Goal: Task Accomplishment & Management: Complete application form

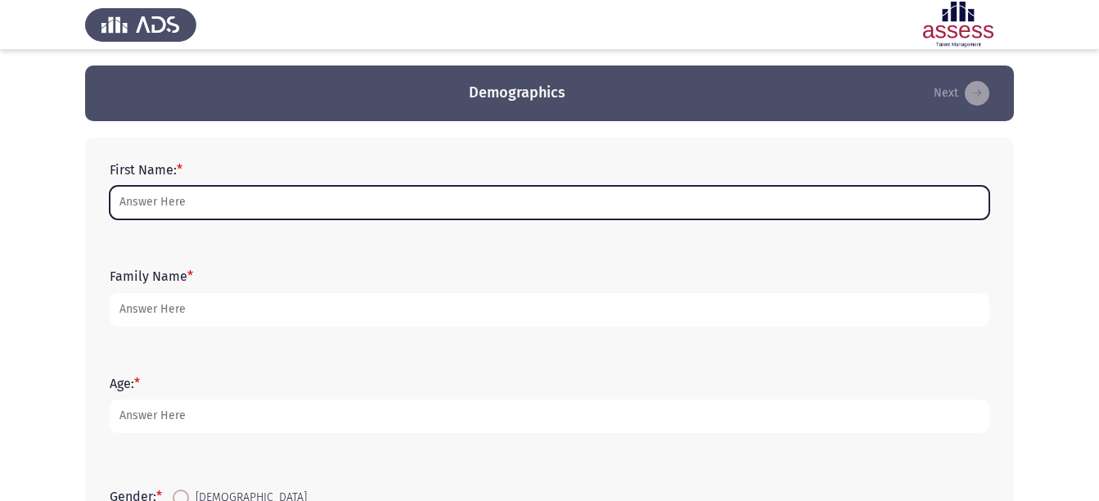
click at [277, 209] on input "First Name: *" at bounding box center [550, 203] width 880 height 34
type input "[PERSON_NAME]"
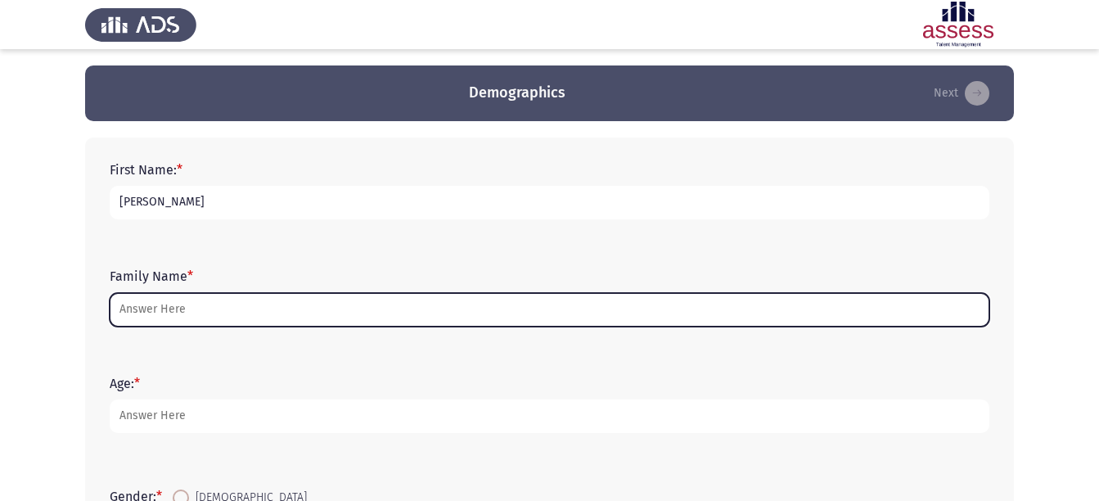
click at [238, 308] on input "Family Name *" at bounding box center [550, 310] width 880 height 34
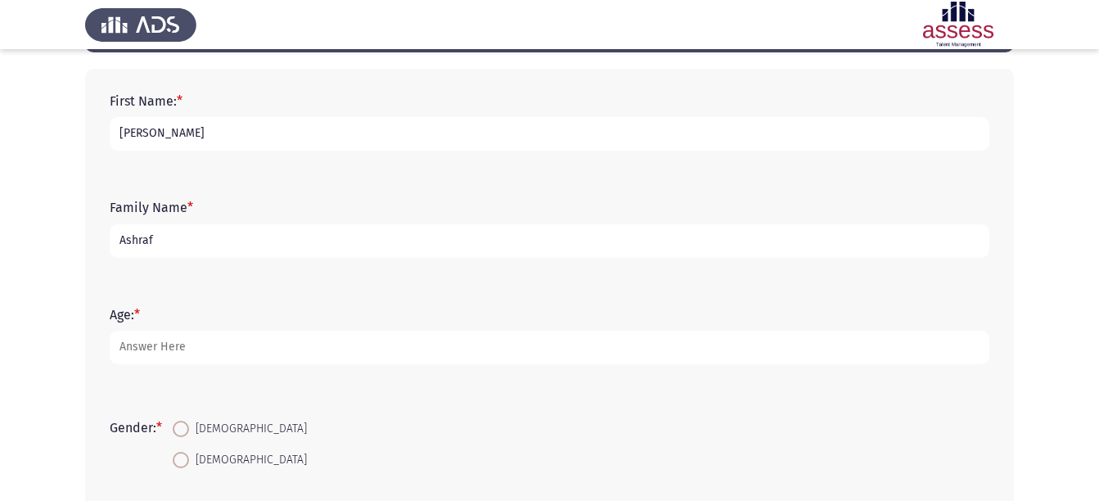
scroll to position [70, 0]
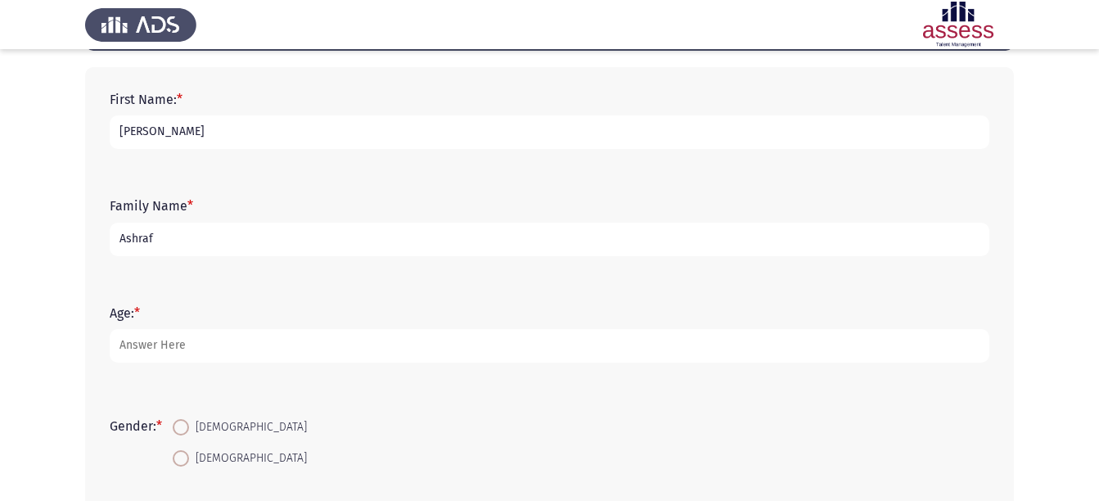
type input "Ashraf"
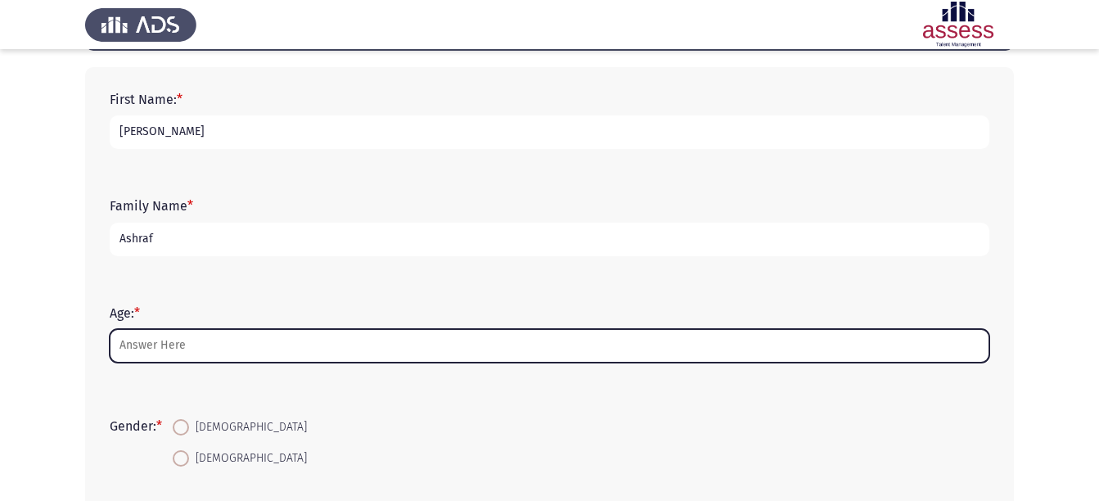
click at [220, 346] on input "Age: *" at bounding box center [550, 346] width 880 height 34
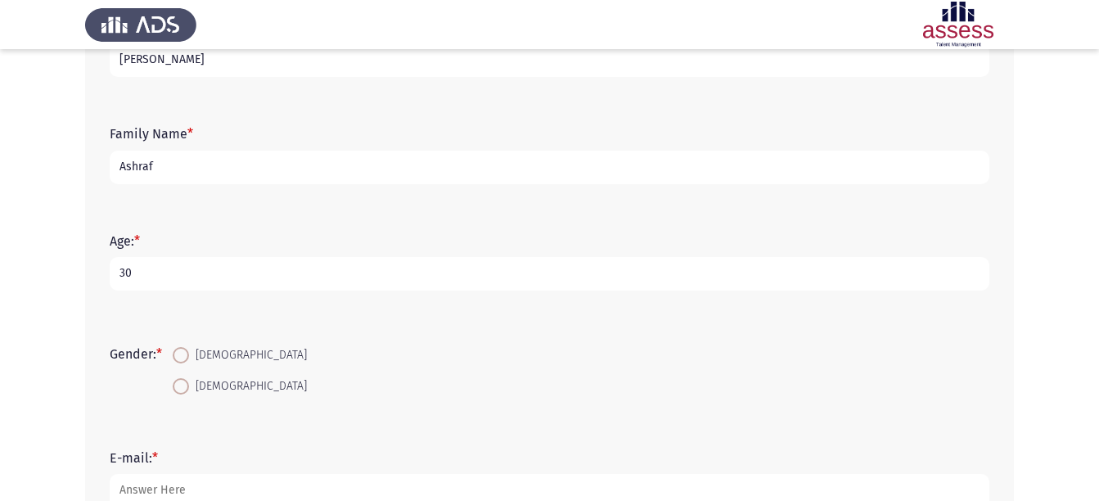
scroll to position [143, 0]
type input "30"
click at [205, 350] on span "[DEMOGRAPHIC_DATA]" at bounding box center [248, 355] width 118 height 20
click at [189, 350] on input "[DEMOGRAPHIC_DATA]" at bounding box center [181, 354] width 16 height 16
radio input "true"
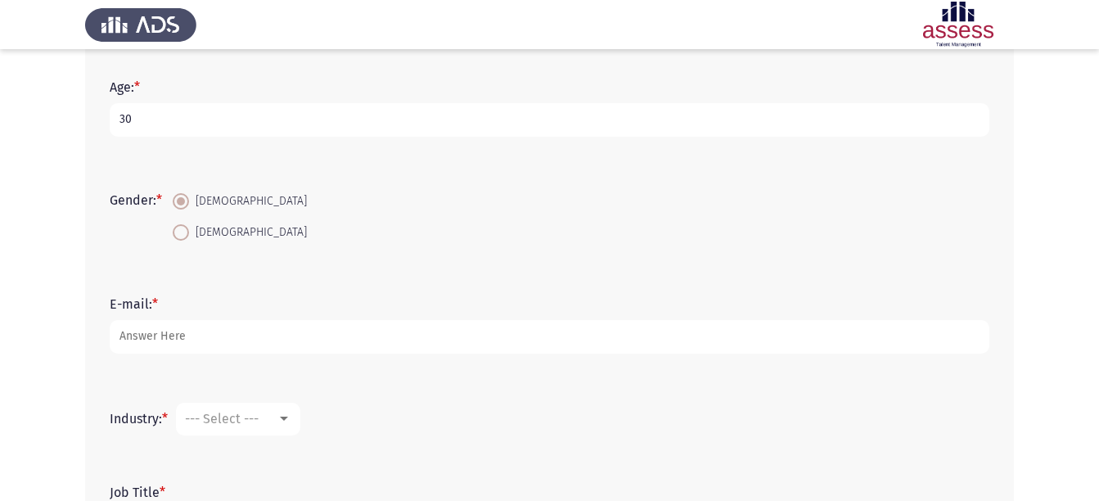
scroll to position [299, 0]
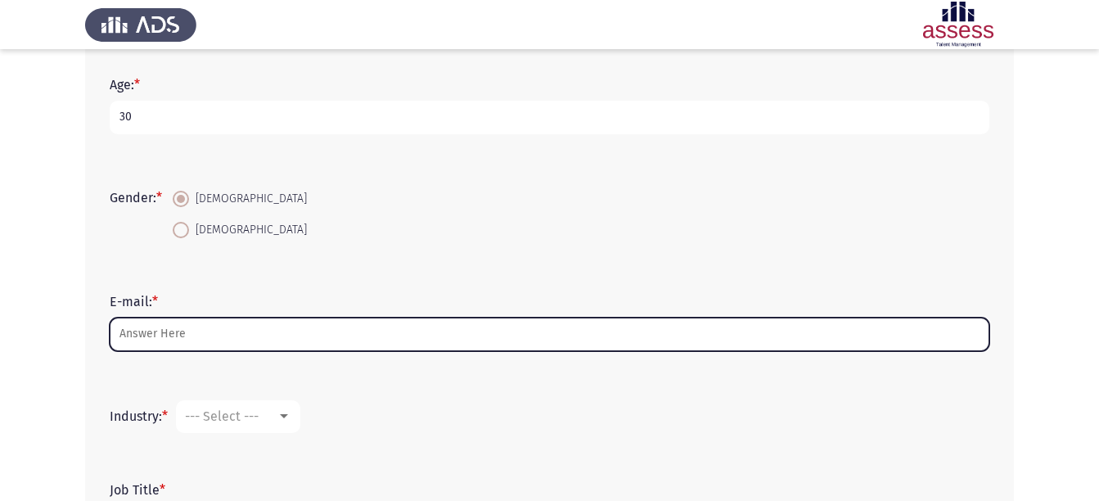
click at [218, 337] on input "E-mail: *" at bounding box center [550, 335] width 880 height 34
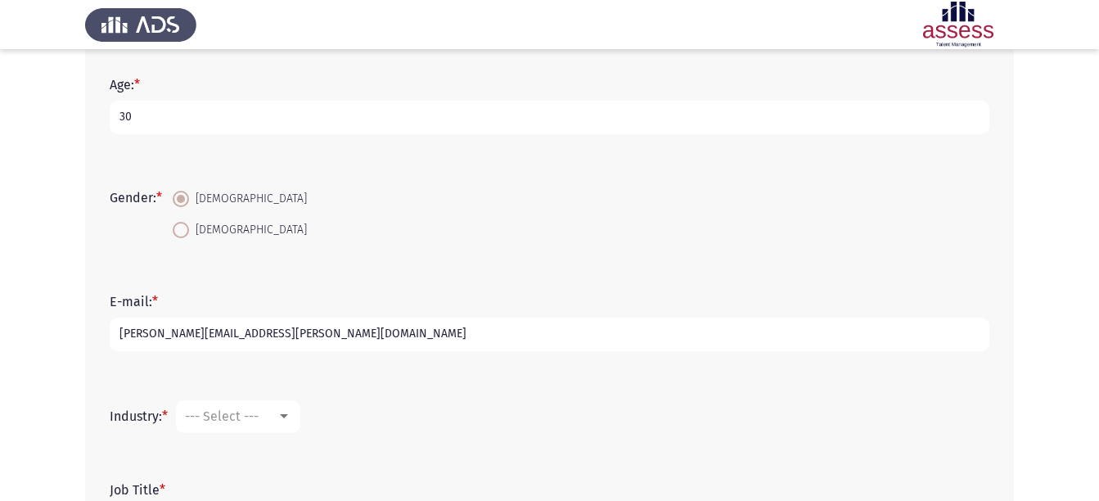
click at [129, 332] on input "[PERSON_NAME][EMAIL_ADDRESS][PERSON_NAME][DOMAIN_NAME]" at bounding box center [550, 335] width 880 height 34
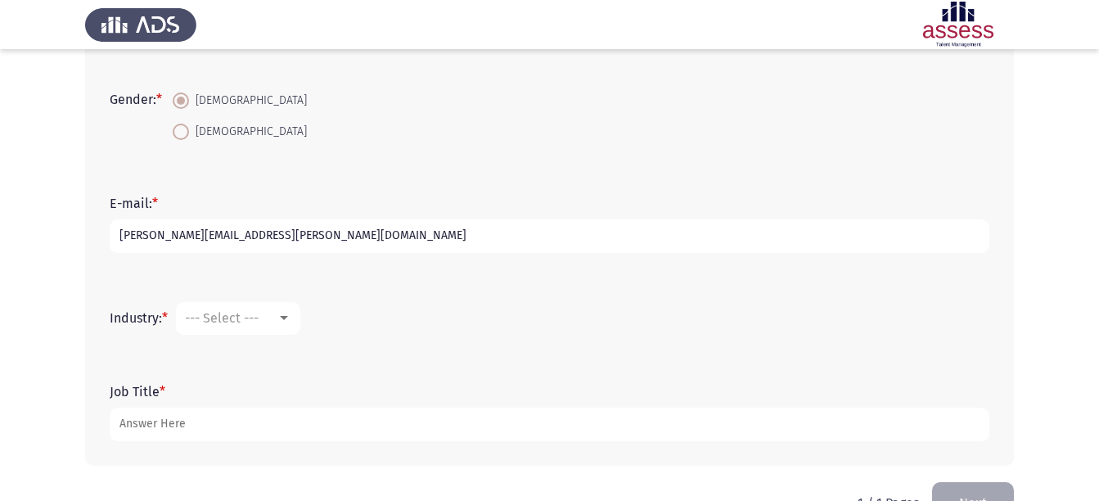
scroll to position [398, 0]
type input "[PERSON_NAME][EMAIL_ADDRESS][PERSON_NAME][DOMAIN_NAME]"
click at [281, 312] on div at bounding box center [284, 317] width 15 height 13
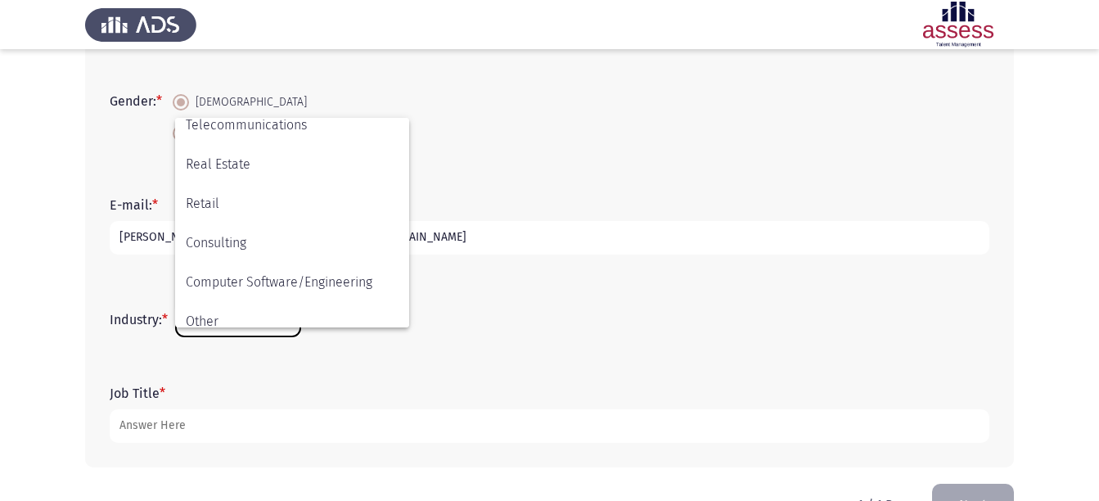
scroll to position [537, 0]
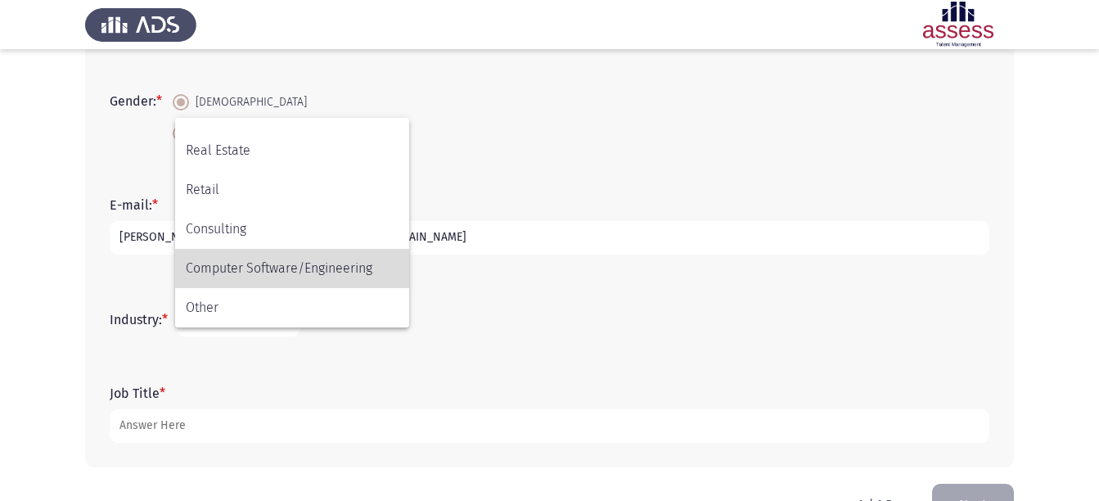
click at [352, 264] on span "Computer Software/Engineering" at bounding box center [292, 268] width 213 height 39
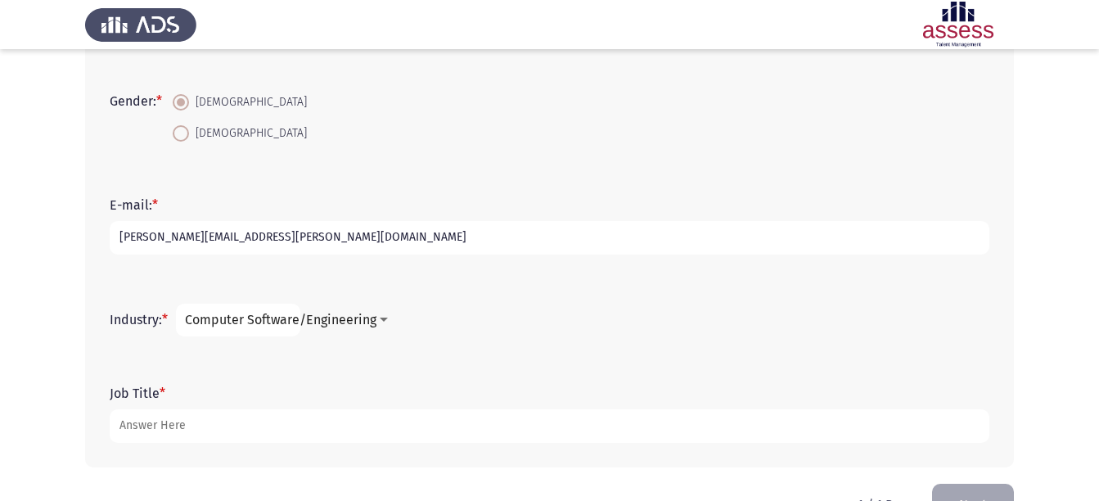
scroll to position [444, 0]
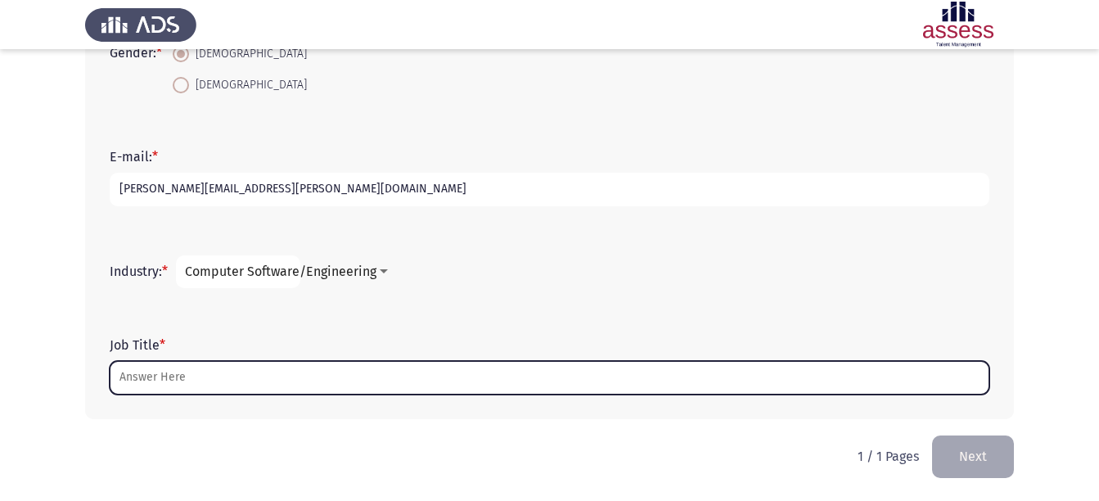
click at [468, 371] on input "Job Title *" at bounding box center [550, 378] width 880 height 34
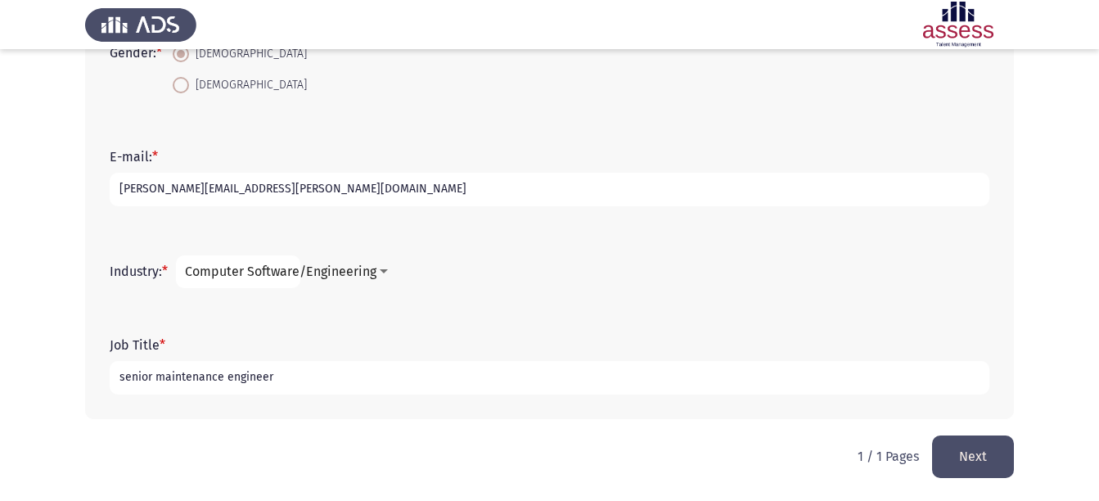
type input "senior maintenance engineer"
click at [999, 444] on button "Next" at bounding box center [973, 457] width 82 height 42
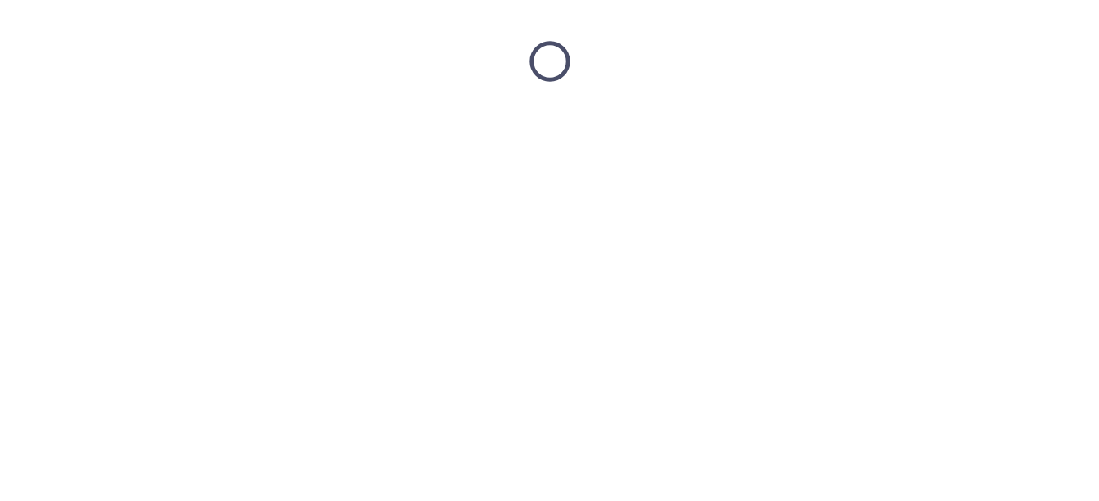
scroll to position [0, 0]
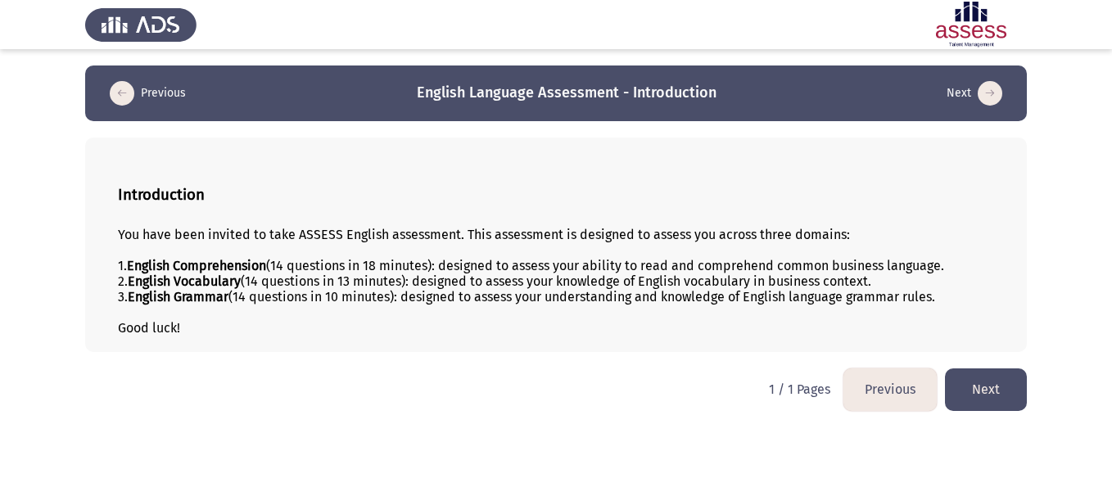
click at [661, 390] on html "Previous English Language Assessment - Introduction Next Introduction You have …" at bounding box center [556, 213] width 1112 height 427
click at [1004, 395] on button "Next" at bounding box center [986, 389] width 82 height 42
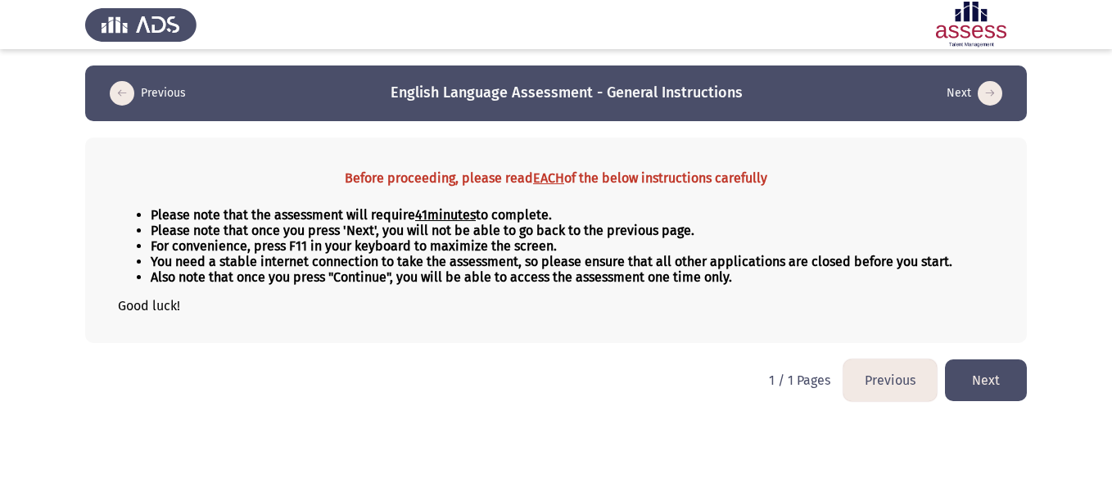
click at [983, 371] on button "Next" at bounding box center [986, 380] width 82 height 42
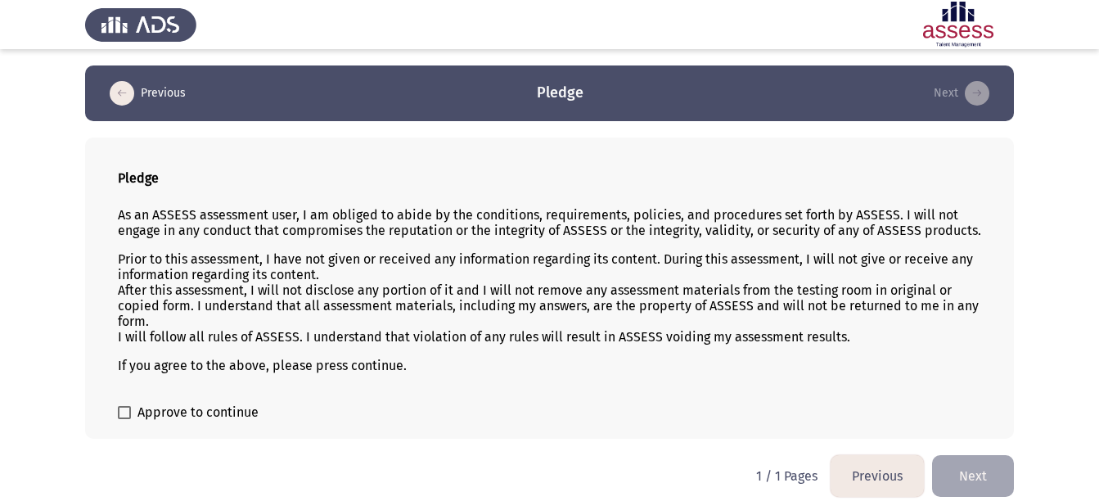
scroll to position [12, 0]
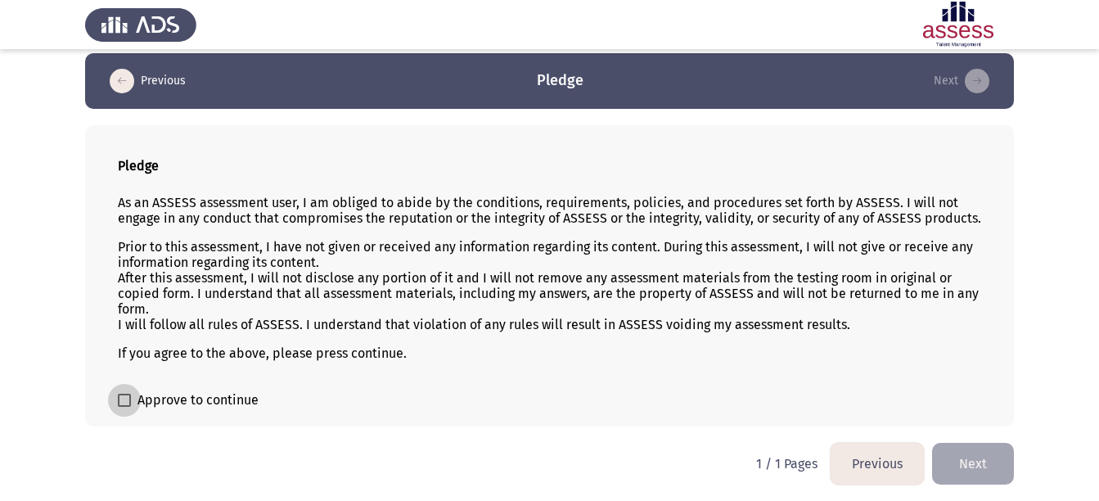
click at [146, 397] on span "Approve to continue" at bounding box center [198, 400] width 121 height 20
click at [124, 407] on input "Approve to continue" at bounding box center [124, 407] width 1 height 1
checkbox input "true"
click at [973, 458] on button "Next" at bounding box center [973, 464] width 82 height 42
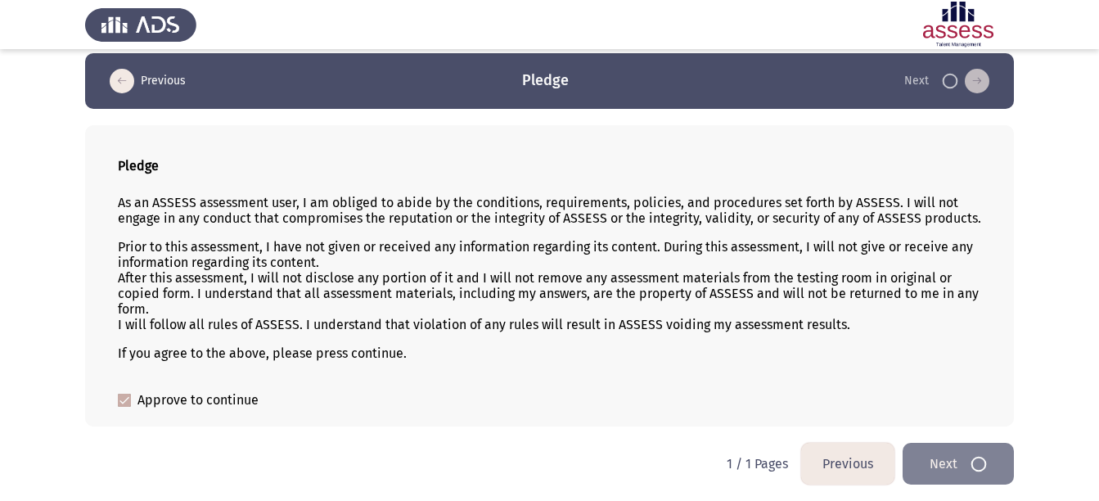
scroll to position [0, 0]
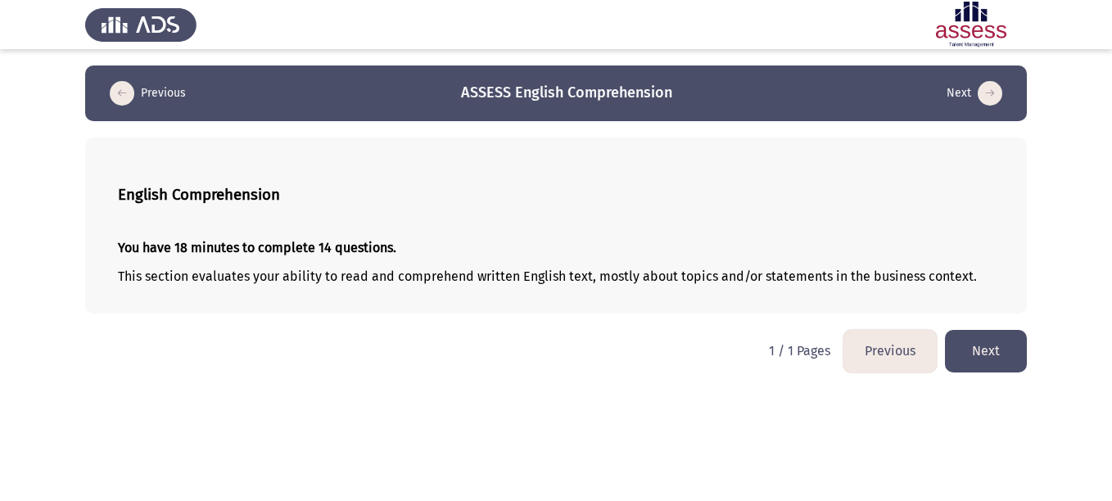
click at [991, 341] on button "Next" at bounding box center [986, 351] width 82 height 42
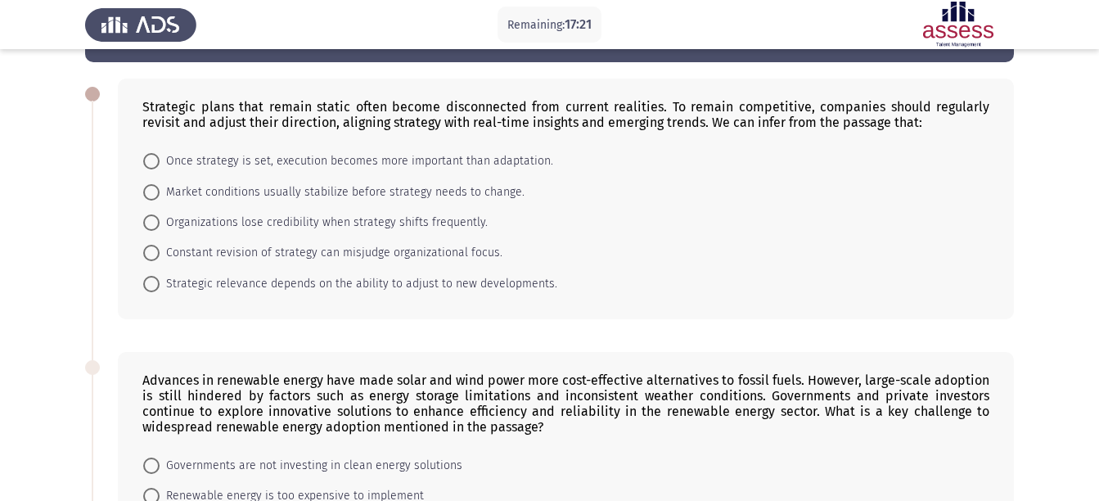
scroll to position [60, 0]
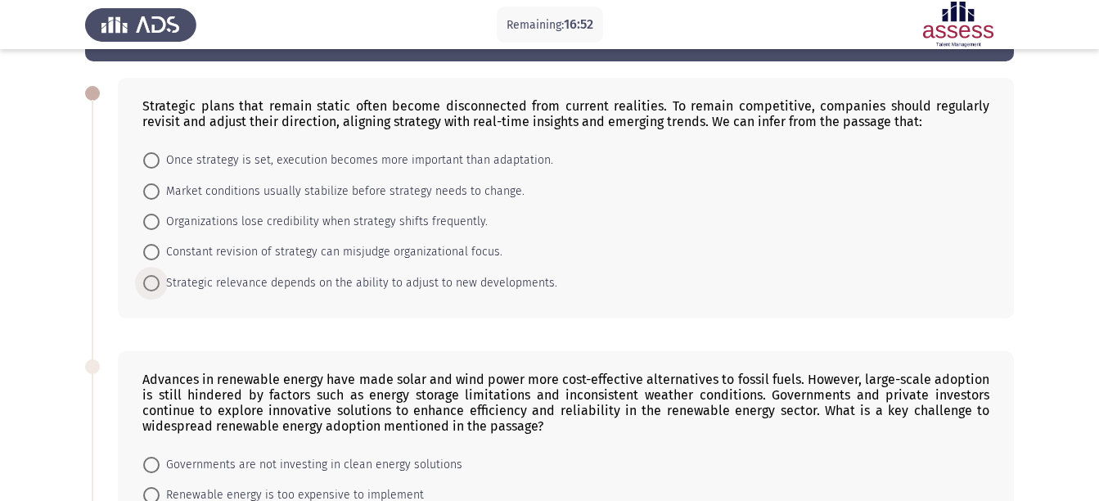
click at [153, 287] on span at bounding box center [151, 283] width 16 height 16
click at [153, 287] on input "Strategic relevance depends on the ability to adjust to new developments." at bounding box center [151, 283] width 16 height 16
radio input "true"
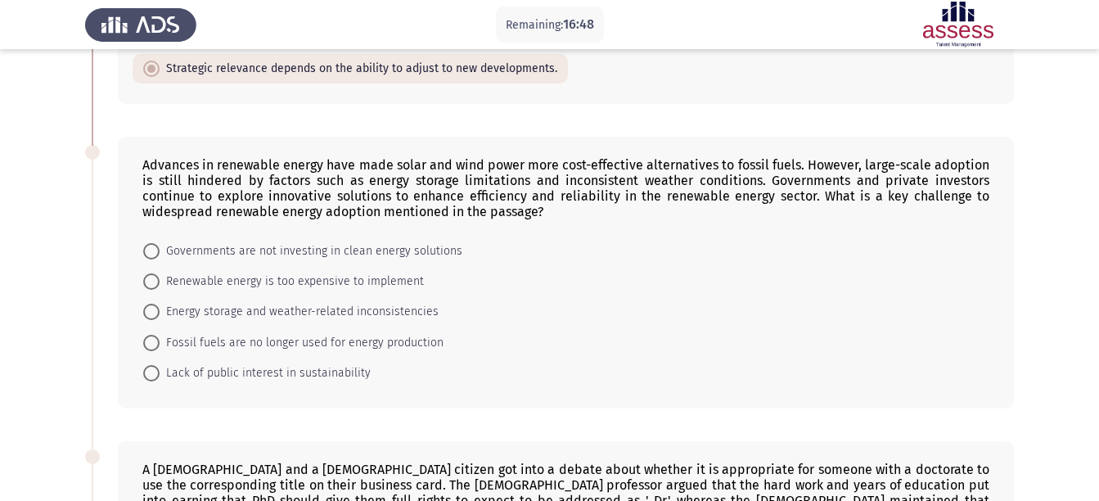
scroll to position [273, 0]
click at [314, 314] on span "Energy storage and weather-related inconsistencies" at bounding box center [299, 311] width 279 height 20
click at [160, 314] on input "Energy storage and weather-related inconsistencies" at bounding box center [151, 311] width 16 height 16
radio input "true"
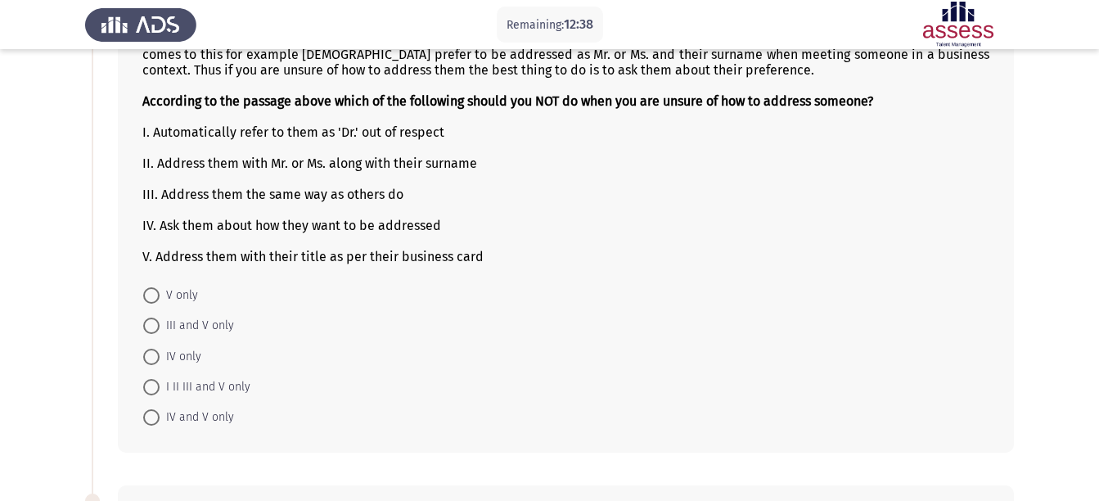
scroll to position [757, 0]
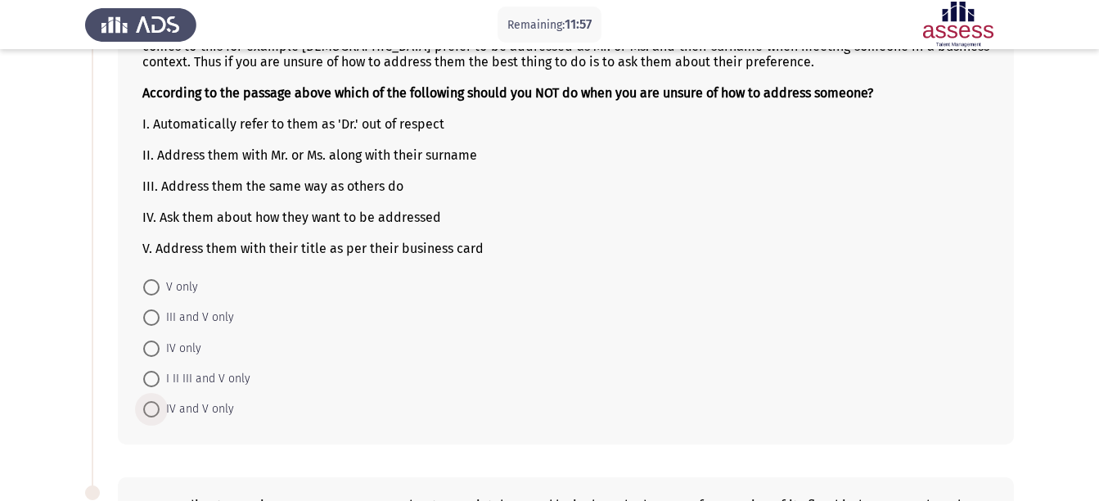
click at [222, 404] on span "IV and V only" at bounding box center [197, 409] width 74 height 20
click at [160, 404] on input "IV and V only" at bounding box center [151, 409] width 16 height 16
radio input "true"
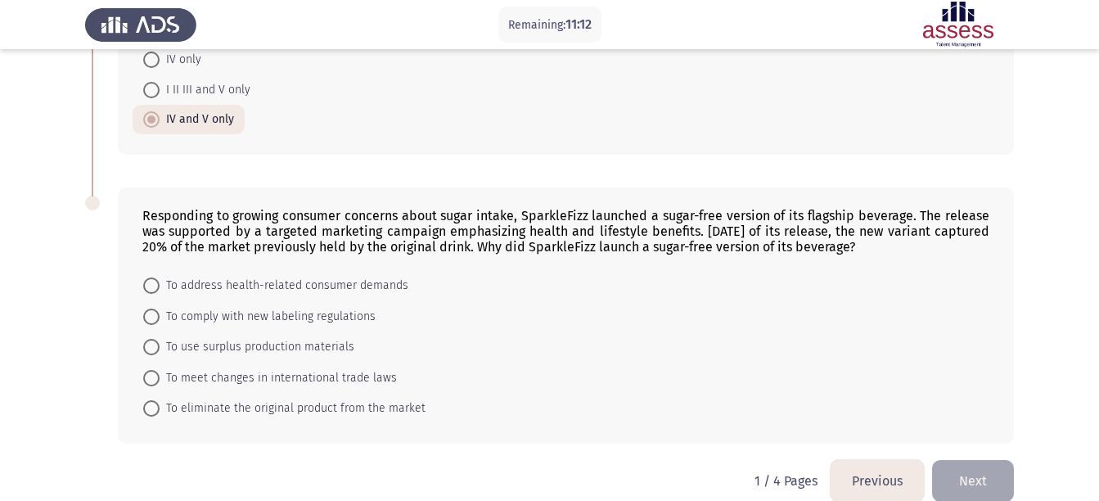
scroll to position [1071, 0]
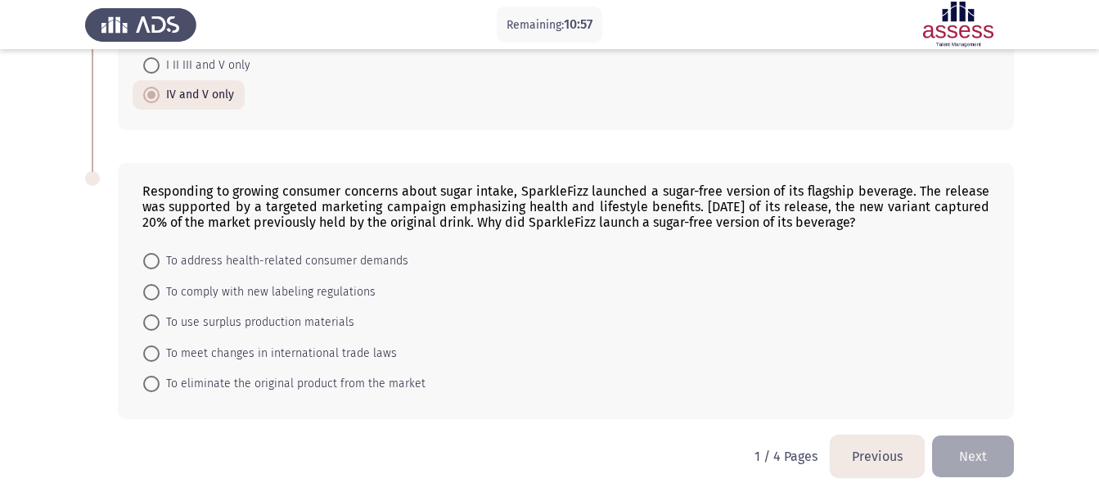
click at [351, 323] on mat-radio-button "To use surplus production materials" at bounding box center [249, 322] width 232 height 30
click at [336, 325] on span "To use surplus production materials" at bounding box center [257, 323] width 195 height 20
click at [160, 325] on input "To use surplus production materials" at bounding box center [151, 322] width 16 height 16
radio input "true"
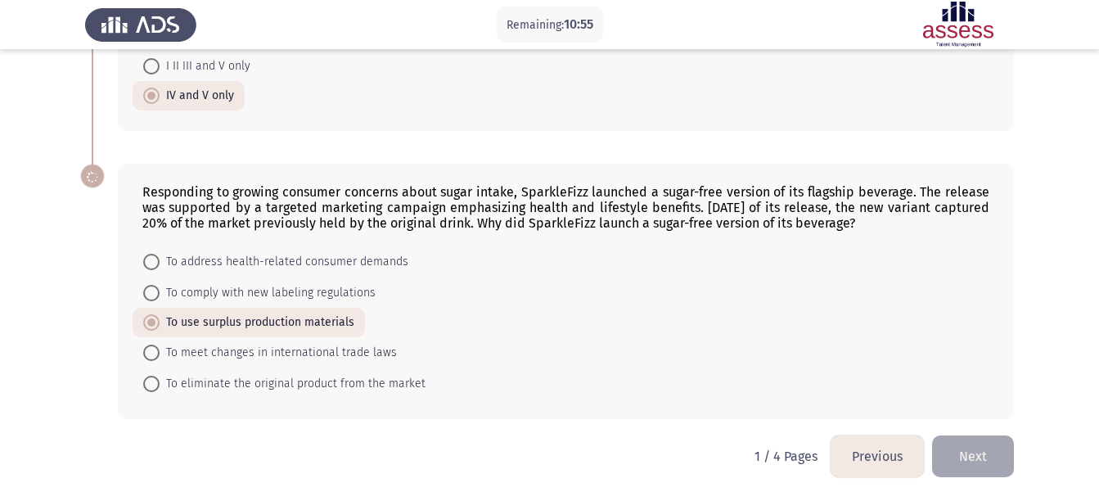
scroll to position [1070, 0]
click at [973, 461] on button "Next" at bounding box center [973, 457] width 82 height 42
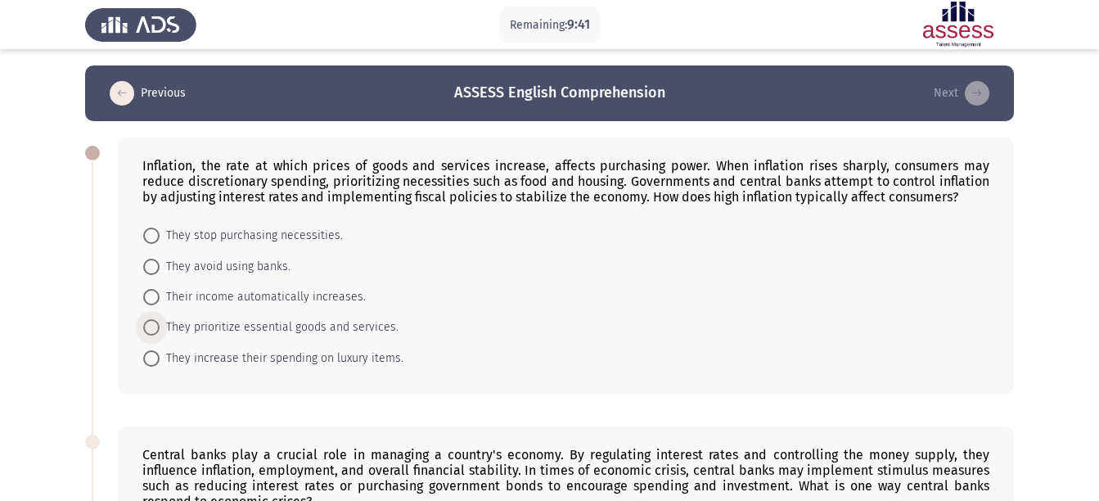
click at [378, 323] on span "They prioritize essential goods and services." at bounding box center [279, 328] width 239 height 20
click at [160, 323] on input "They prioritize essential goods and services." at bounding box center [151, 327] width 16 height 16
radio input "true"
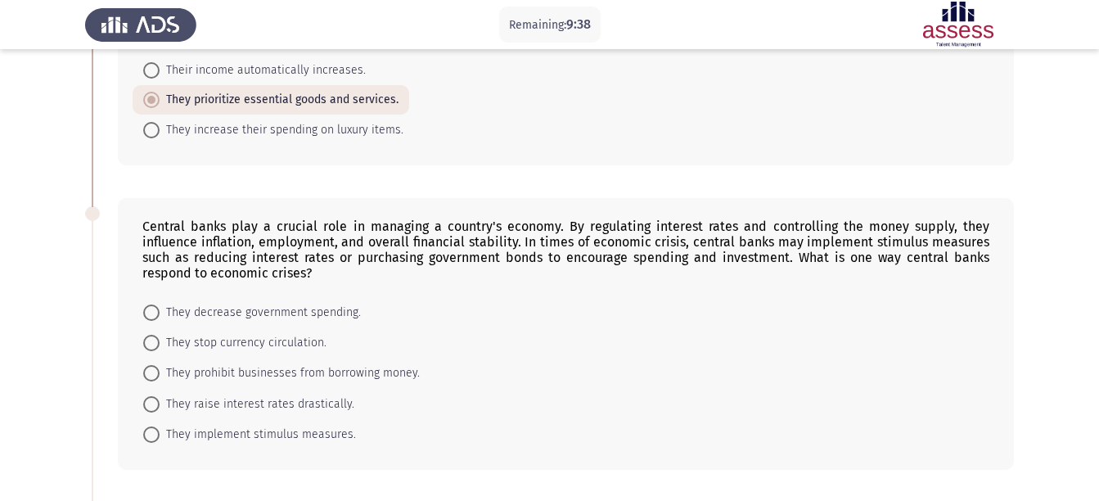
scroll to position [228, 0]
click at [607, 315] on form "They decrease government spending. They stop currency circulation. They prohibi…" at bounding box center [565, 372] width 847 height 153
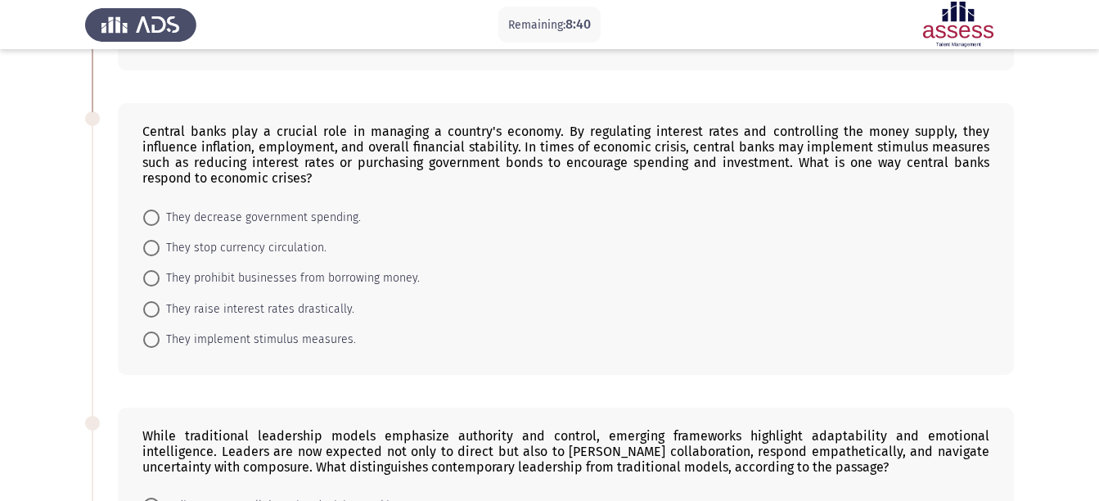
scroll to position [323, 0]
click at [336, 336] on span "They implement stimulus measures." at bounding box center [258, 339] width 196 height 20
click at [160, 336] on input "They implement stimulus measures." at bounding box center [151, 339] width 16 height 16
radio input "true"
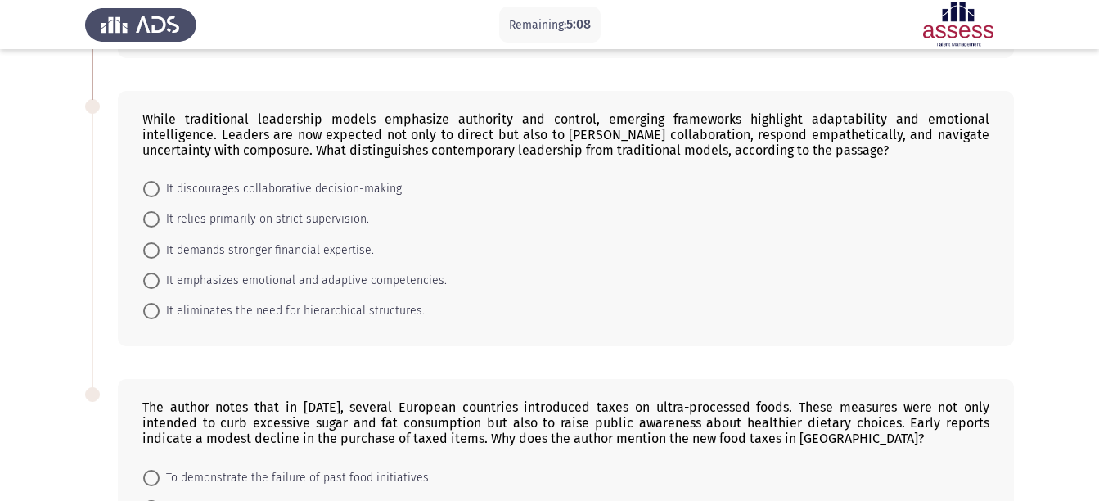
scroll to position [637, 0]
click at [339, 214] on span "It relies primarily on strict supervision." at bounding box center [265, 220] width 210 height 20
click at [160, 214] on input "It relies primarily on strict supervision." at bounding box center [151, 220] width 16 height 16
radio input "true"
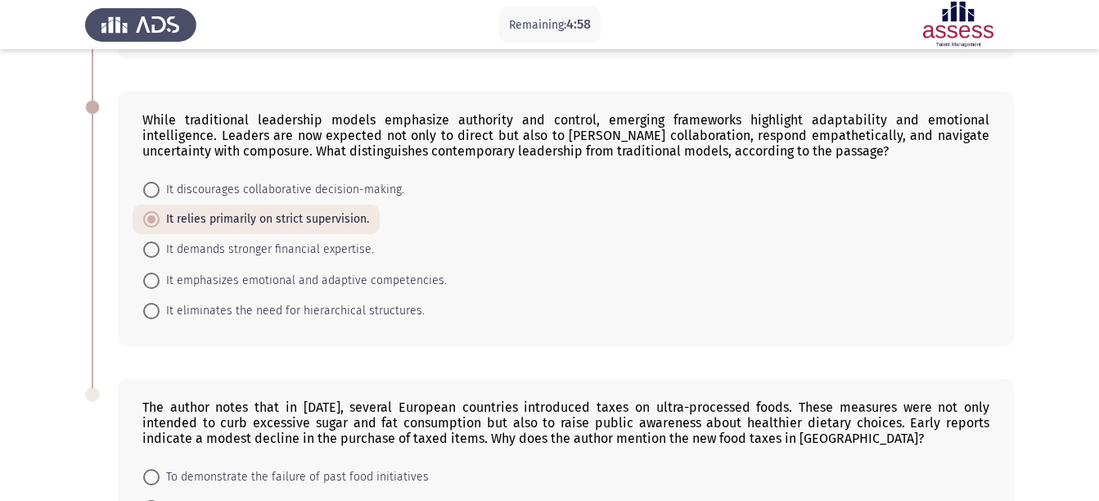
scroll to position [853, 0]
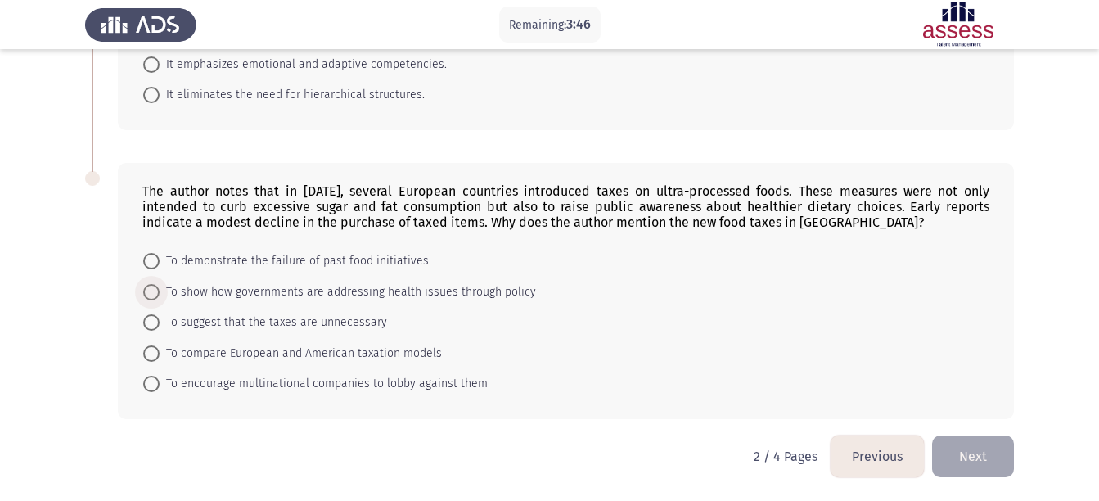
click at [390, 294] on span "To show how governments are addressing health issues through policy" at bounding box center [348, 292] width 377 height 20
click at [160, 294] on input "To show how governments are addressing health issues through policy" at bounding box center [151, 292] width 16 height 16
radio input "true"
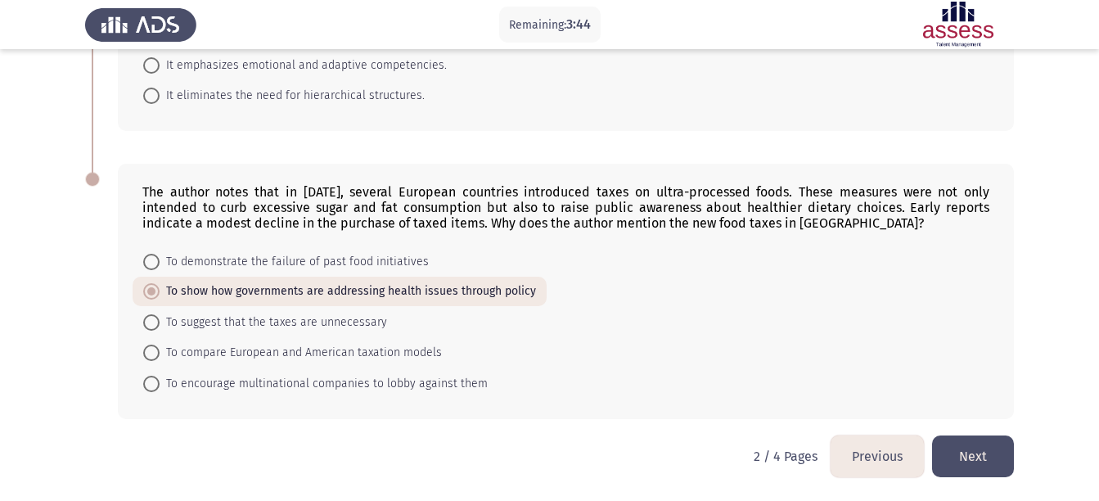
click at [991, 459] on button "Next" at bounding box center [973, 457] width 82 height 42
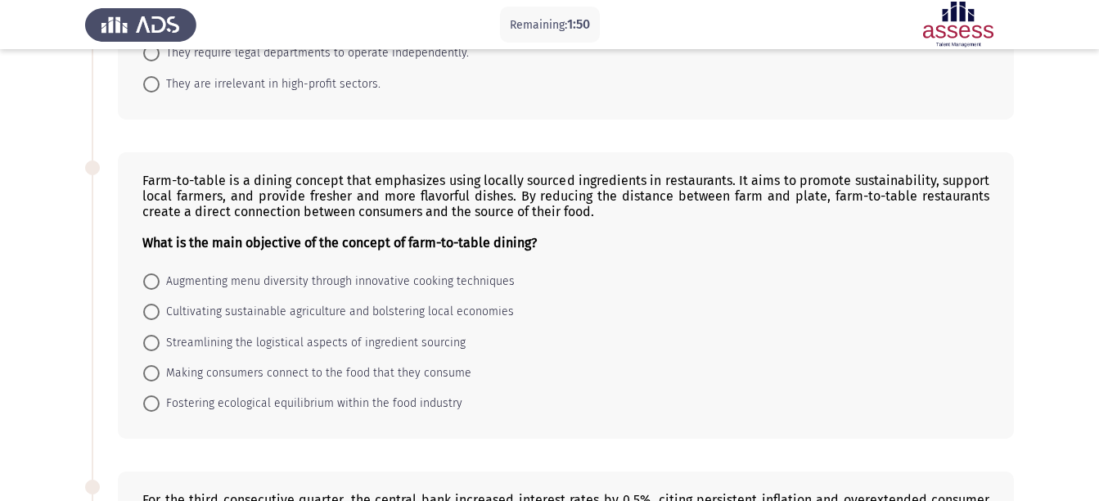
scroll to position [275, 0]
click at [188, 312] on span "Cultivating sustainable agriculture and bolstering local economies" at bounding box center [337, 311] width 354 height 20
click at [160, 312] on input "Cultivating sustainable agriculture and bolstering local economies" at bounding box center [151, 311] width 16 height 16
radio input "true"
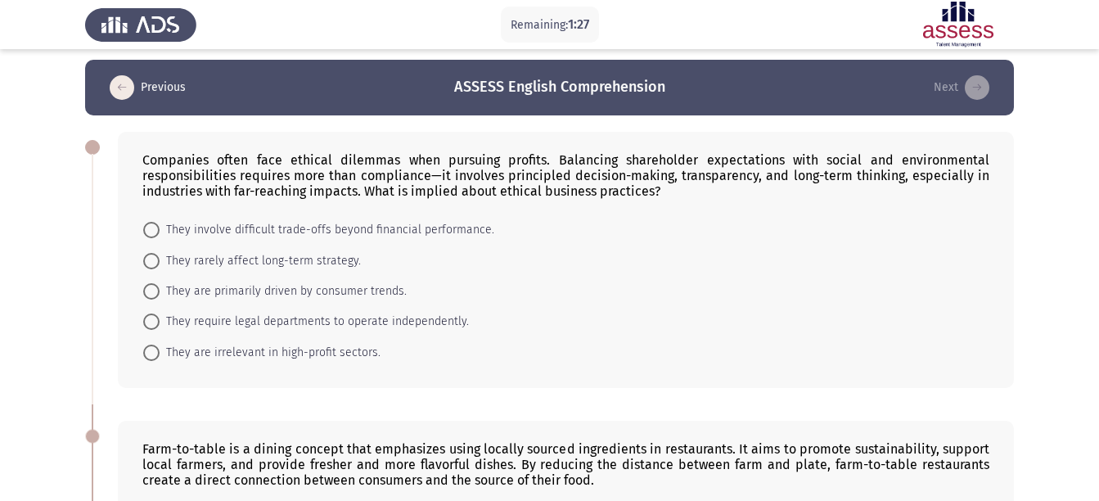
scroll to position [0, 0]
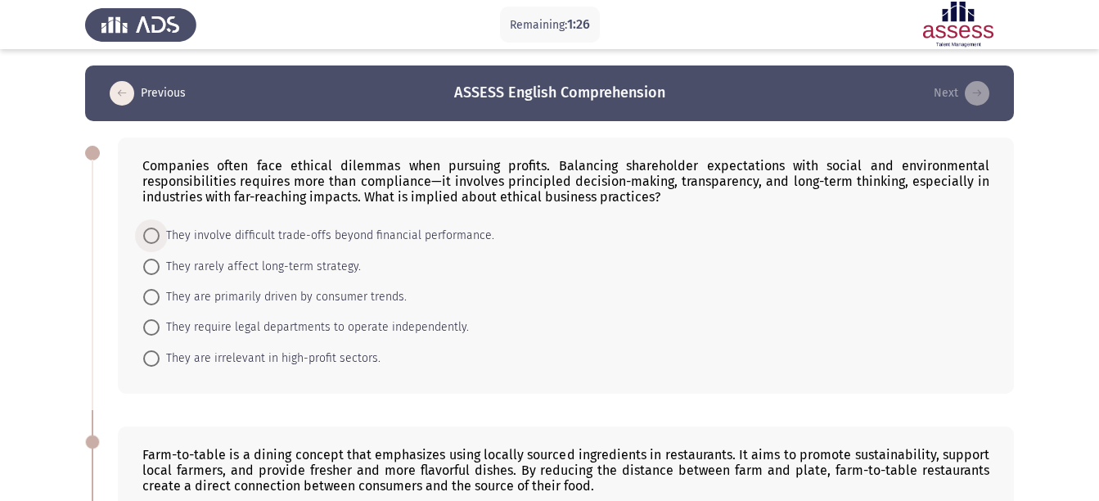
click at [229, 233] on span "They involve difficult trade-offs beyond financial performance." at bounding box center [327, 236] width 335 height 20
click at [160, 233] on input "They involve difficult trade-offs beyond financial performance." at bounding box center [151, 236] width 16 height 16
radio input "true"
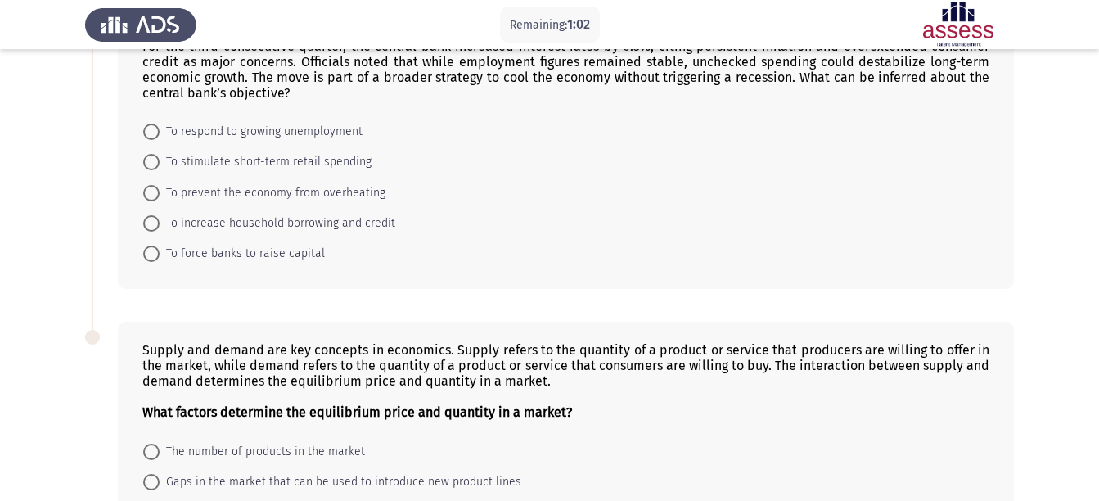
scroll to position [705, 0]
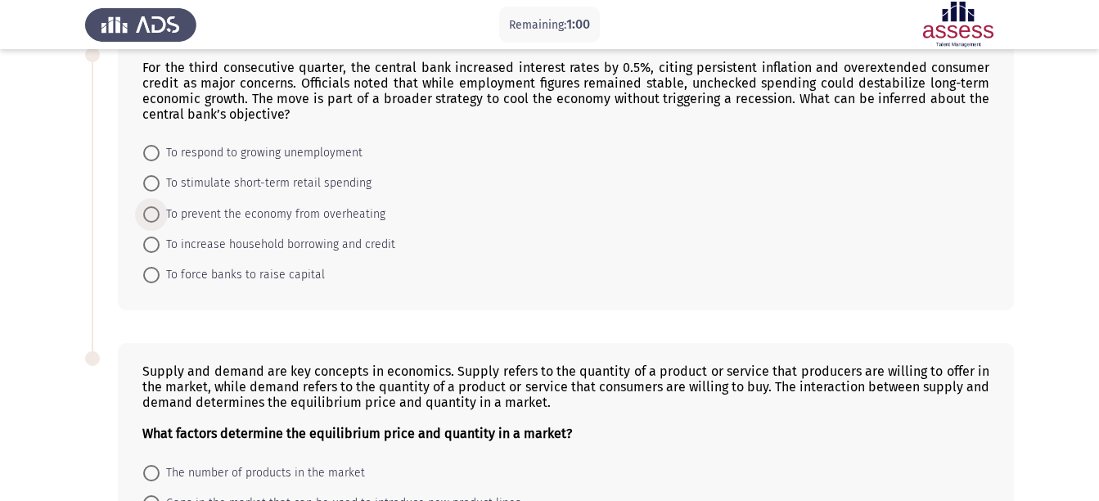
click at [235, 218] on span "To prevent the economy from overheating" at bounding box center [273, 215] width 226 height 20
click at [160, 218] on input "To prevent the economy from overheating" at bounding box center [151, 214] width 16 height 16
radio input "true"
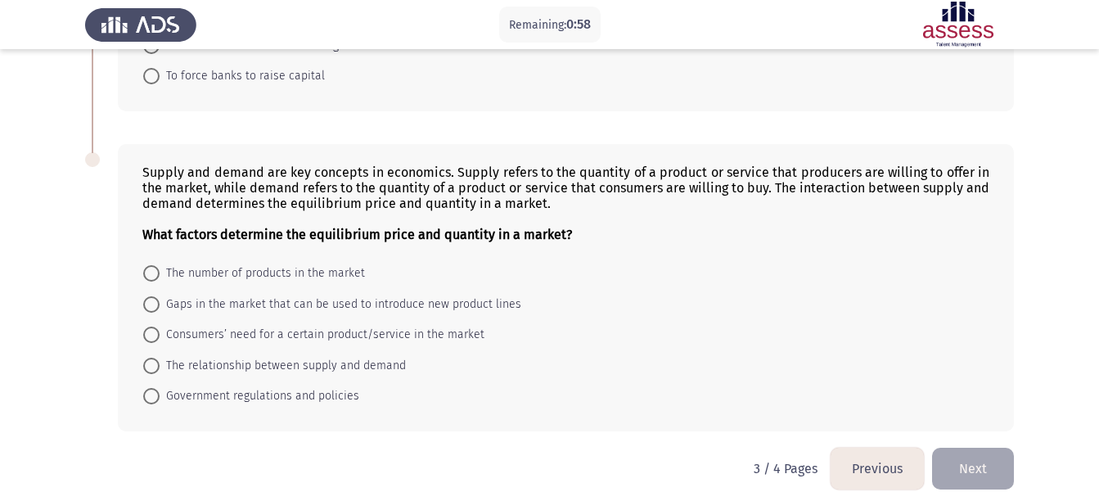
scroll to position [915, 0]
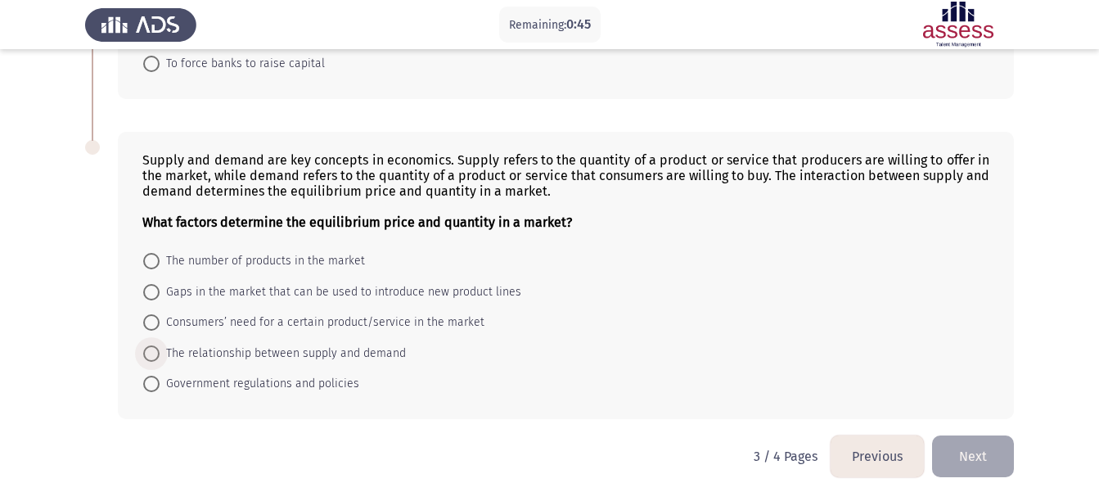
click at [250, 349] on span "The relationship between supply and demand" at bounding box center [283, 354] width 246 height 20
click at [160, 349] on input "The relationship between supply and demand" at bounding box center [151, 353] width 16 height 16
radio input "true"
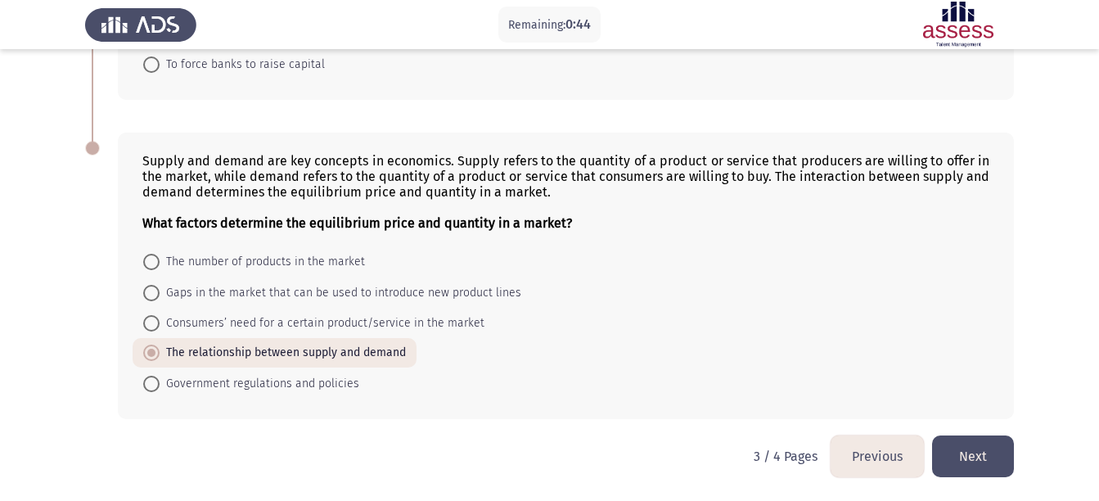
click at [970, 449] on button "Next" at bounding box center [973, 457] width 82 height 42
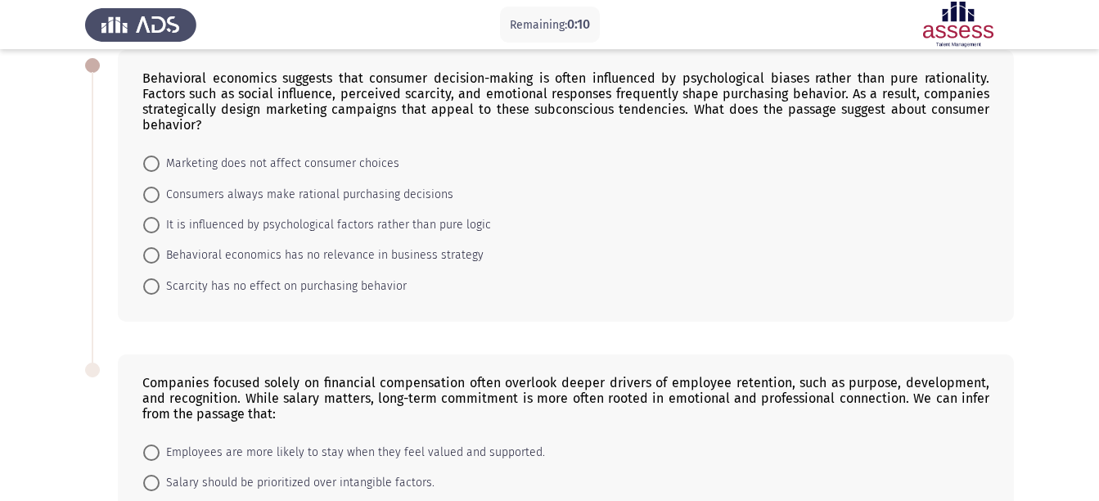
scroll to position [87, 0]
click at [296, 225] on span "It is influenced by psychological factors rather than pure logic" at bounding box center [326, 226] width 332 height 20
click at [160, 225] on input "It is influenced by psychological factors rather than pure logic" at bounding box center [151, 226] width 16 height 16
radio input "true"
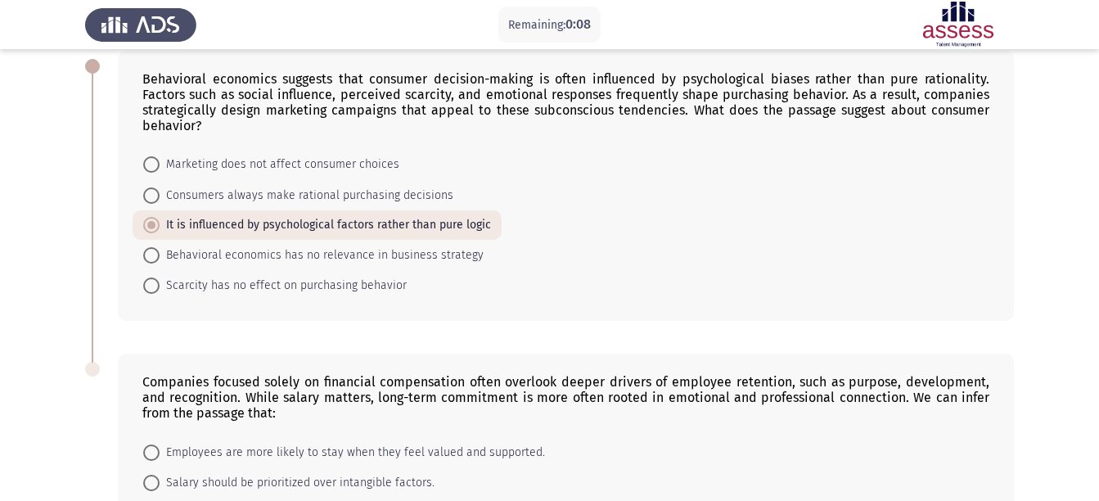
scroll to position [278, 0]
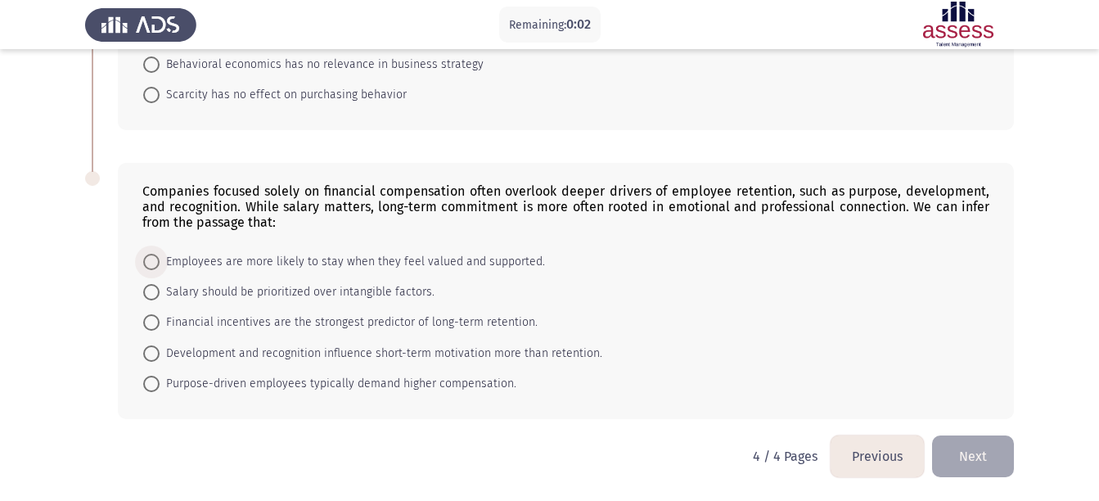
click at [267, 261] on span "Employees are more likely to stay when they feel valued and supported." at bounding box center [353, 262] width 386 height 20
click at [160, 261] on input "Employees are more likely to stay when they feel valued and supported." at bounding box center [151, 262] width 16 height 16
radio input "true"
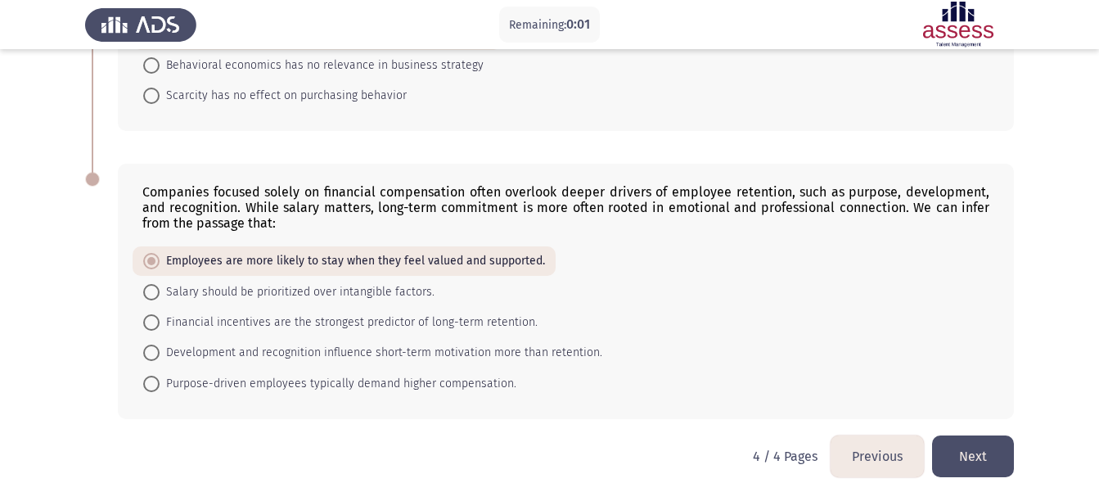
click at [979, 452] on button "Next" at bounding box center [973, 457] width 82 height 42
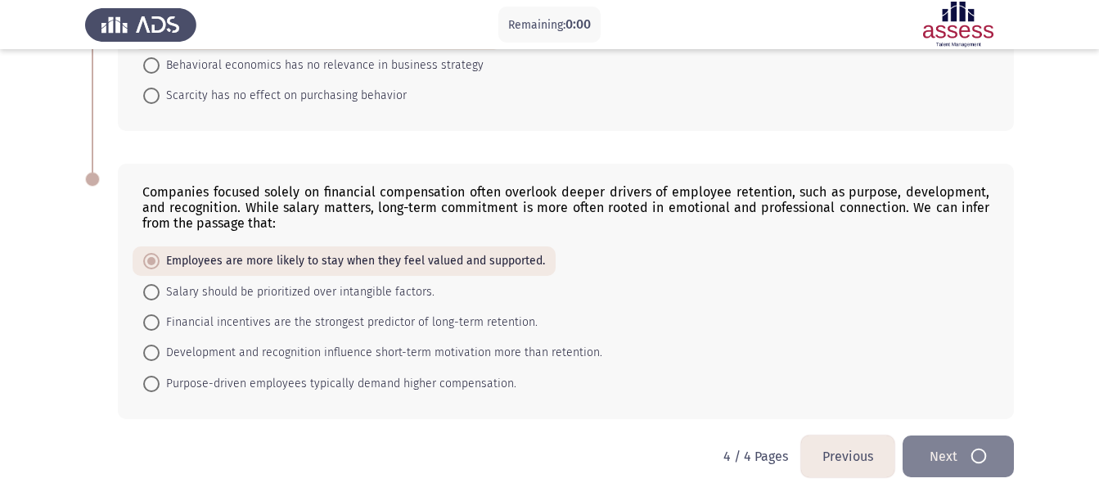
scroll to position [0, 0]
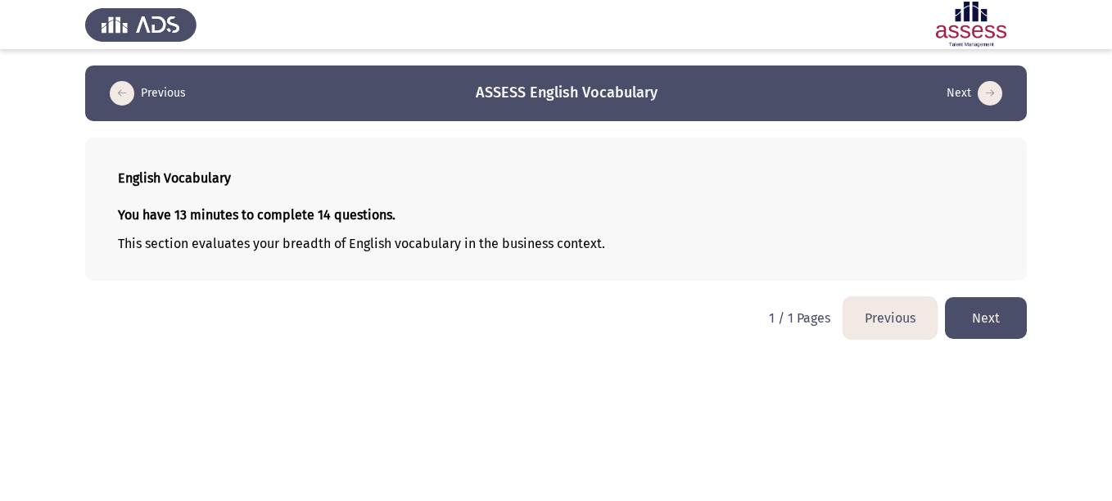
click at [1000, 321] on button "Next" at bounding box center [986, 318] width 82 height 42
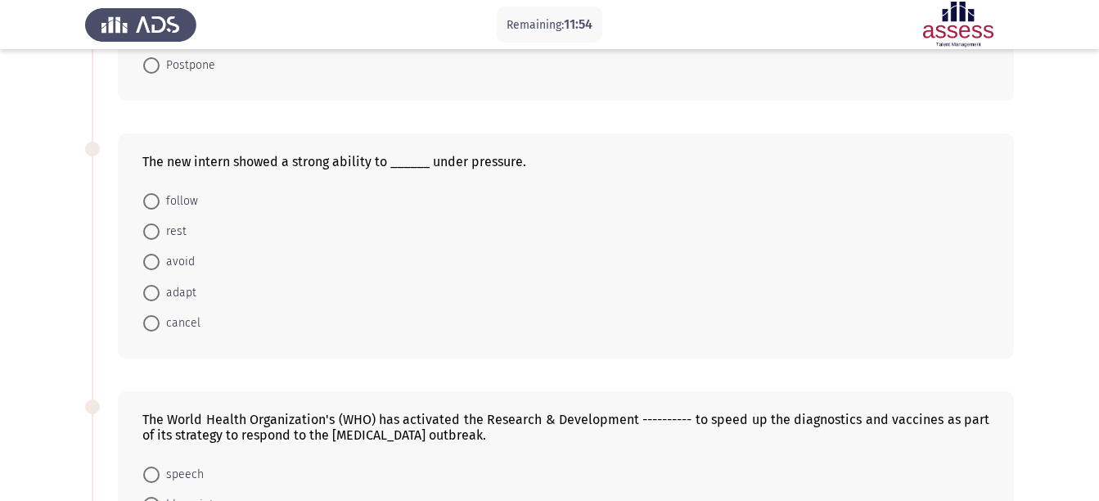
scroll to position [520, 0]
click at [180, 288] on span "adapt" at bounding box center [178, 292] width 37 height 20
click at [160, 288] on input "adapt" at bounding box center [151, 292] width 16 height 16
radio input "true"
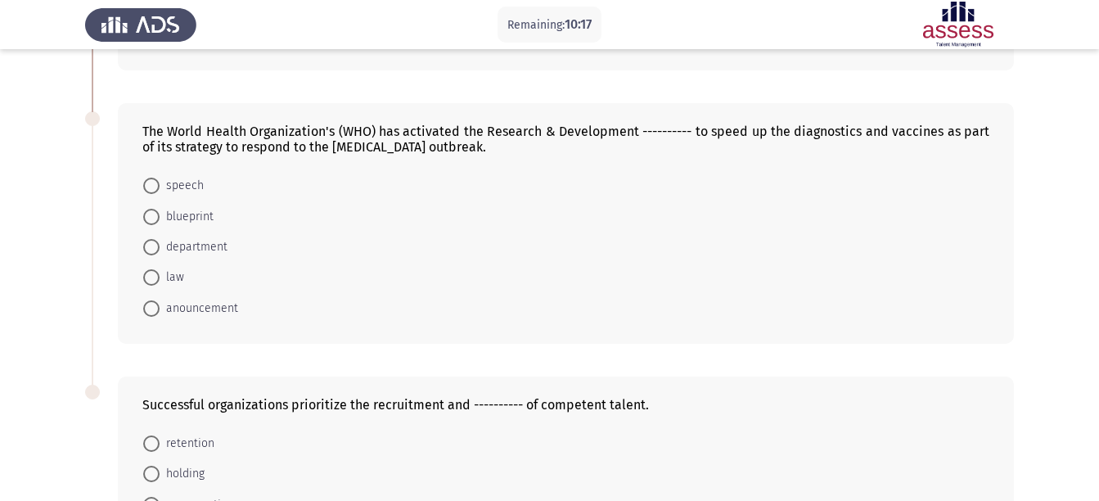
scroll to position [806, 0]
click at [201, 213] on span "blueprint" at bounding box center [187, 218] width 54 height 20
click at [160, 213] on input "blueprint" at bounding box center [151, 218] width 16 height 16
radio input "true"
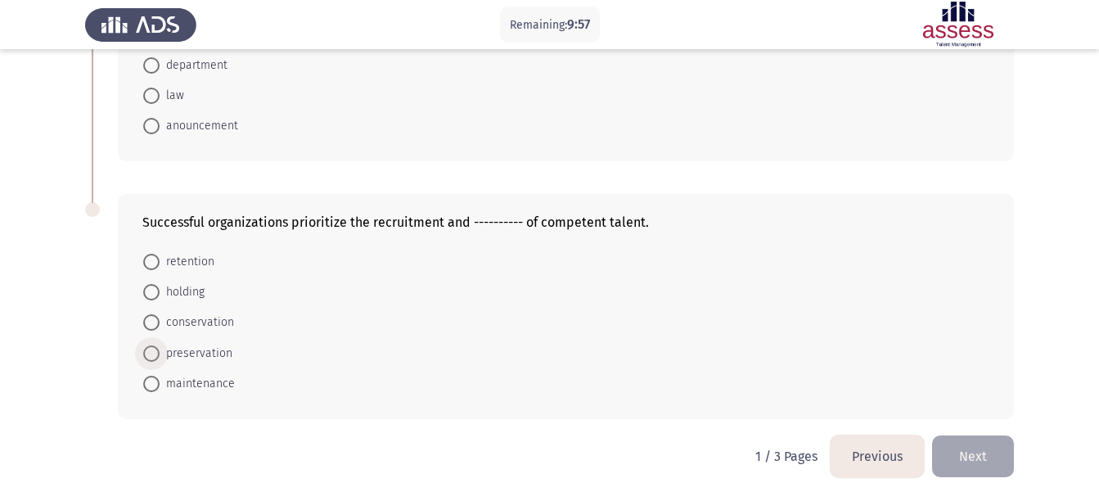
click at [223, 346] on span "preservation" at bounding box center [196, 354] width 73 height 20
click at [160, 346] on input "preservation" at bounding box center [151, 353] width 16 height 16
radio input "true"
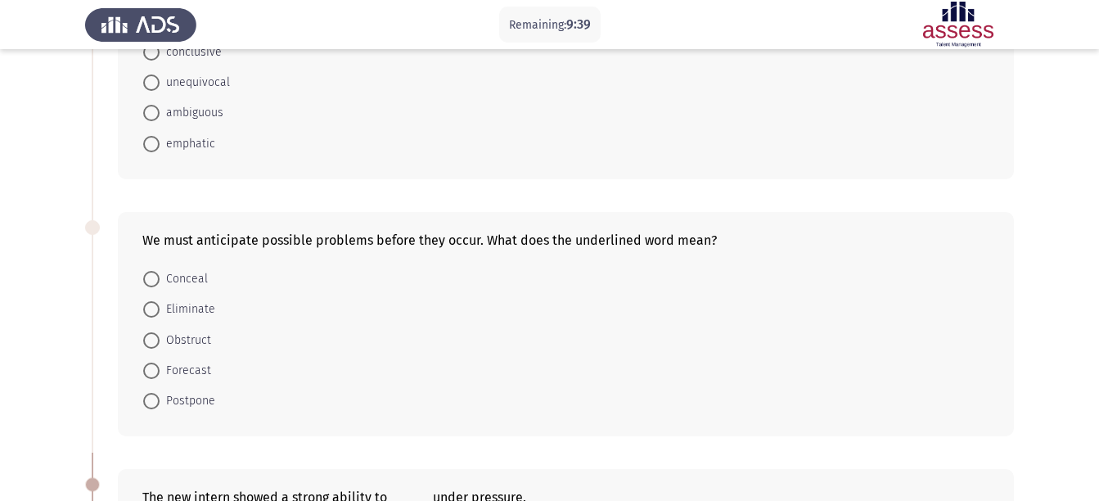
scroll to position [184, 0]
click at [204, 270] on span "Conceal" at bounding box center [184, 279] width 48 height 20
click at [160, 270] on input "Conceal" at bounding box center [151, 278] width 16 height 16
radio input "true"
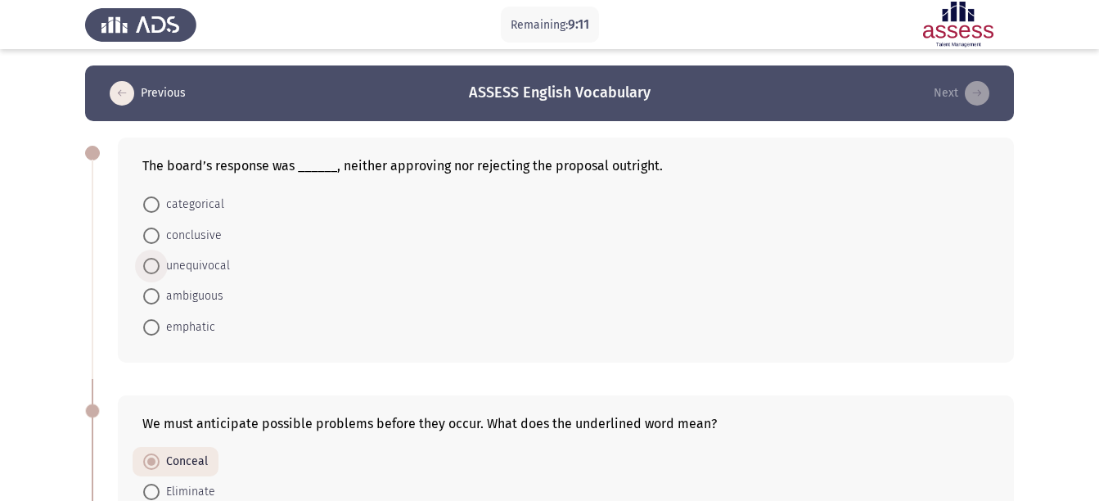
click at [214, 266] on span "unequivocal" at bounding box center [195, 266] width 70 height 20
click at [160, 266] on input "unequivocal" at bounding box center [151, 266] width 16 height 16
radio input "true"
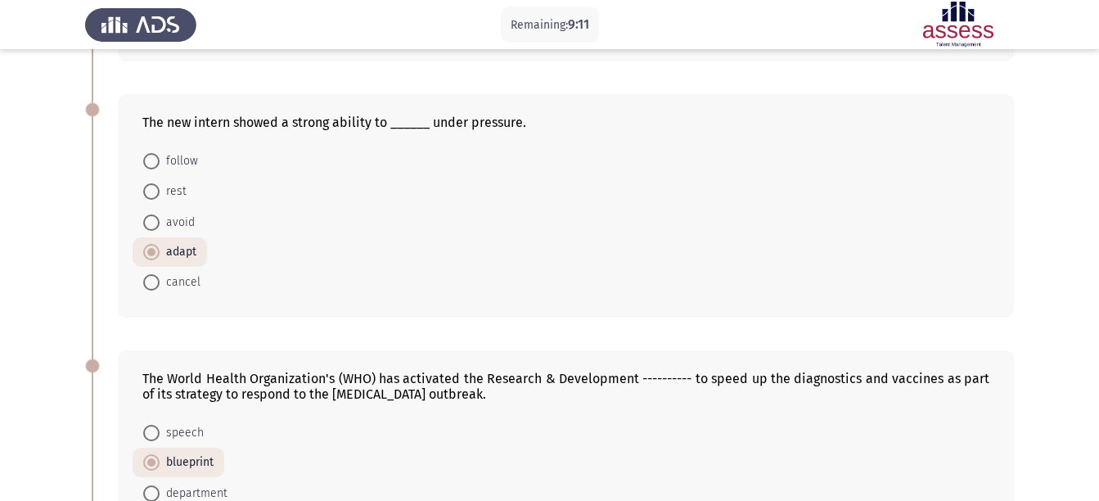
scroll to position [984, 0]
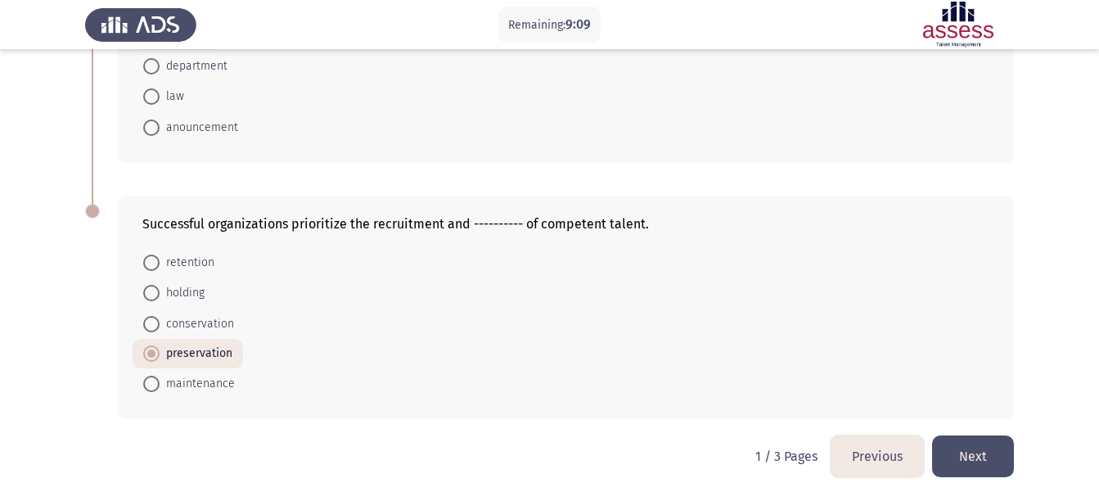
click at [958, 458] on button "Next" at bounding box center [973, 457] width 82 height 42
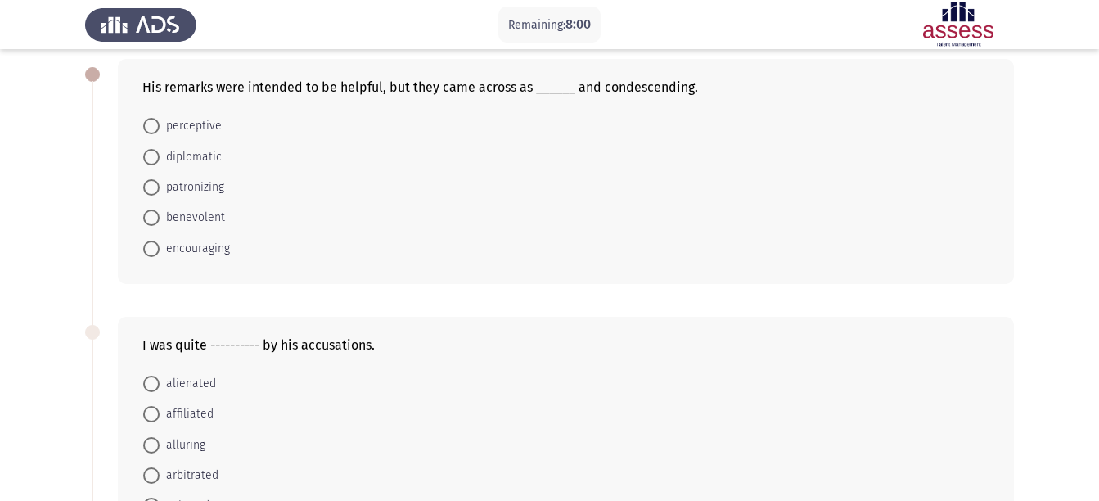
scroll to position [79, 0]
click at [196, 188] on span "patronizing" at bounding box center [192, 187] width 65 height 20
click at [160, 188] on input "patronizing" at bounding box center [151, 186] width 16 height 16
radio input "true"
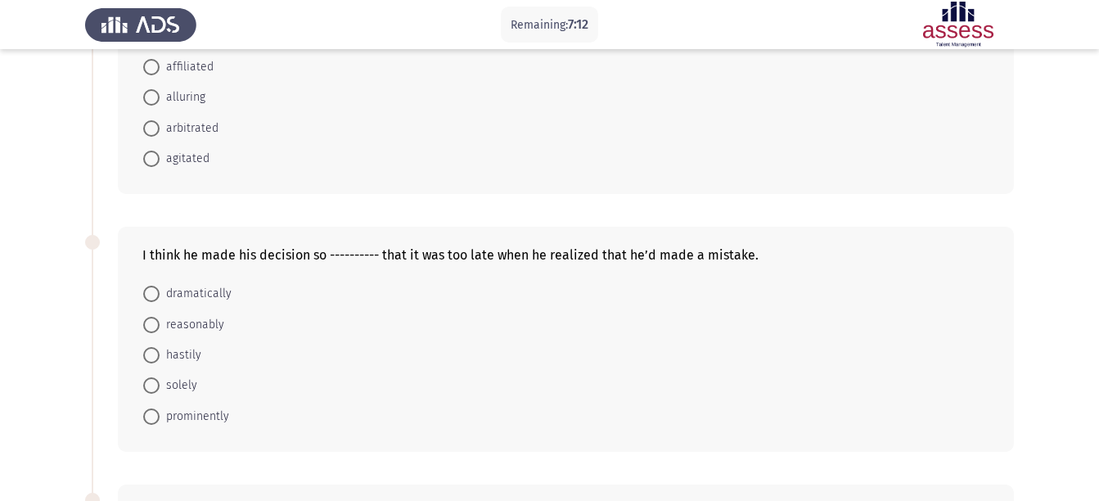
scroll to position [434, 0]
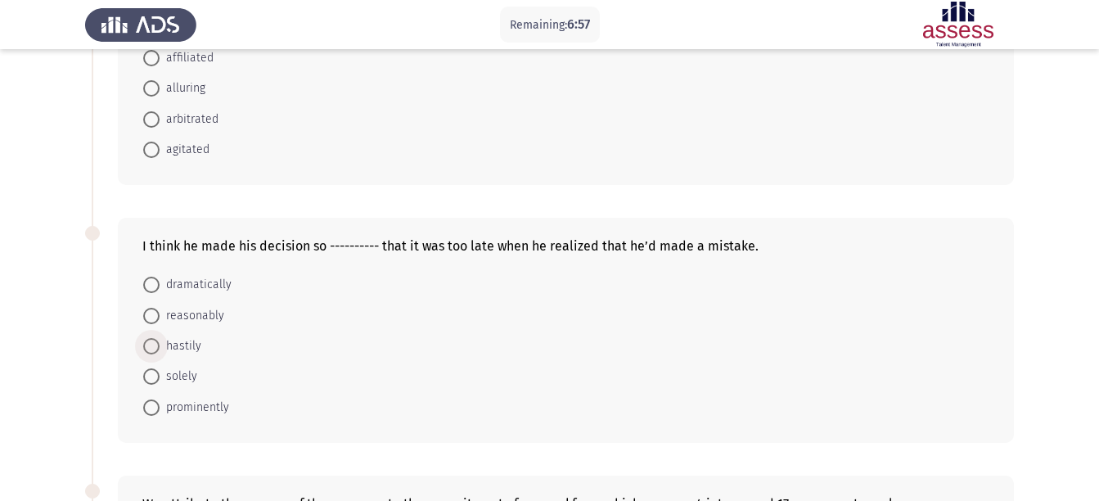
click at [188, 342] on span "hastily" at bounding box center [181, 346] width 42 height 20
click at [160, 342] on input "hastily" at bounding box center [151, 346] width 16 height 16
radio input "true"
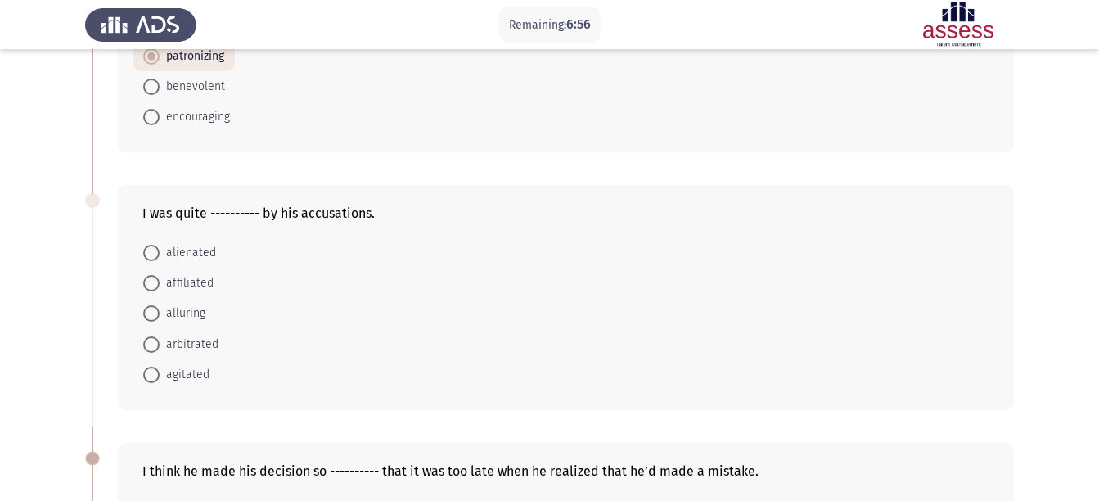
scroll to position [208, 0]
click at [174, 371] on span "agitated" at bounding box center [185, 376] width 50 height 20
click at [160, 371] on input "agitated" at bounding box center [151, 376] width 16 height 16
radio input "true"
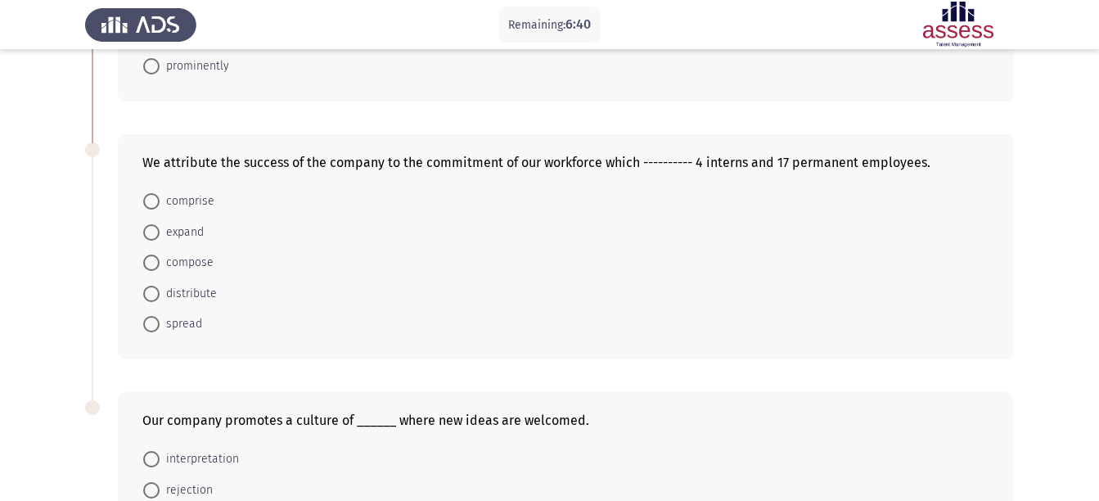
scroll to position [770, 0]
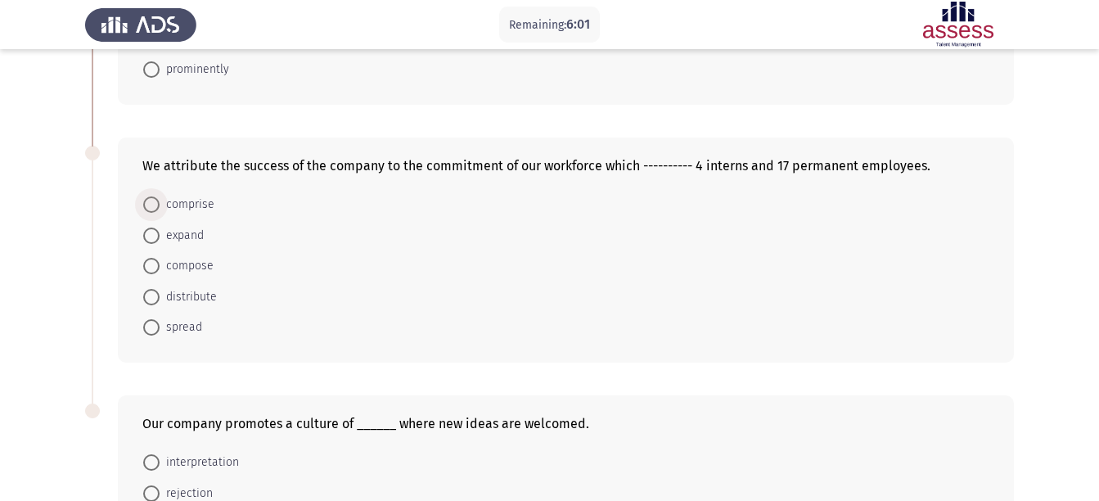
click at [185, 204] on span "comprise" at bounding box center [187, 205] width 55 height 20
click at [160, 204] on input "comprise" at bounding box center [151, 204] width 16 height 16
radio input "true"
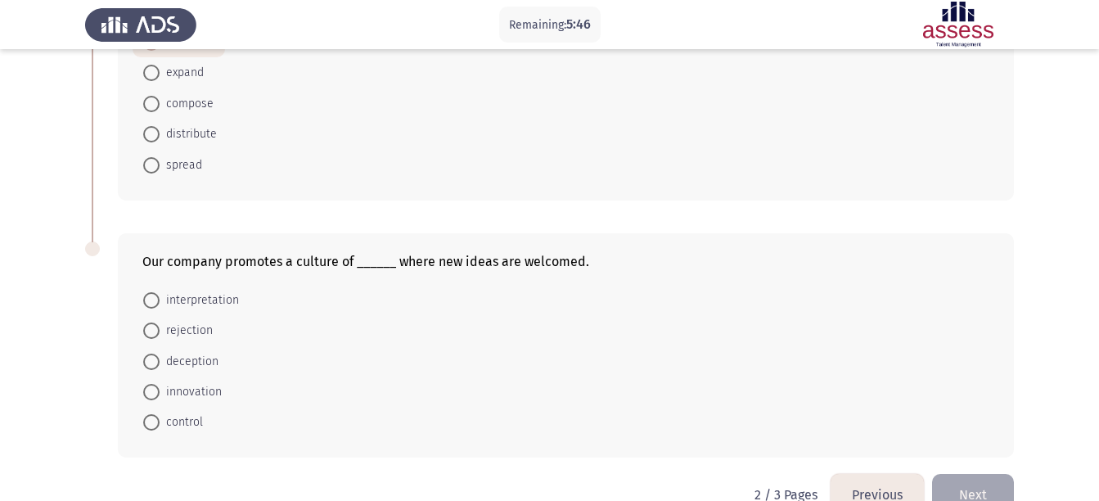
scroll to position [932, 0]
click at [232, 295] on span "interpretation" at bounding box center [199, 300] width 79 height 20
click at [160, 295] on input "interpretation" at bounding box center [151, 299] width 16 height 16
radio input "true"
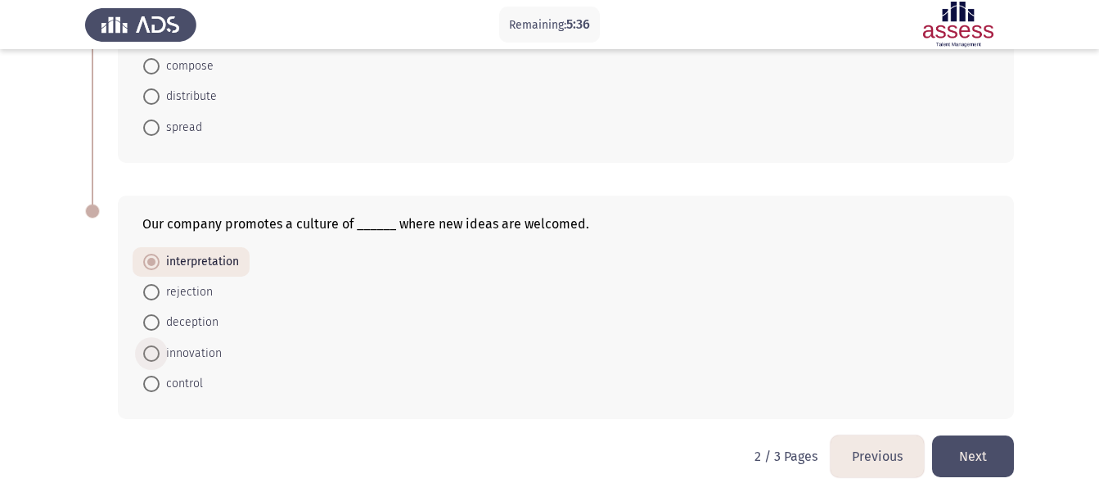
click at [214, 344] on span "innovation" at bounding box center [191, 354] width 62 height 20
click at [160, 345] on input "innovation" at bounding box center [151, 353] width 16 height 16
radio input "true"
click at [977, 454] on button "Next" at bounding box center [973, 457] width 82 height 42
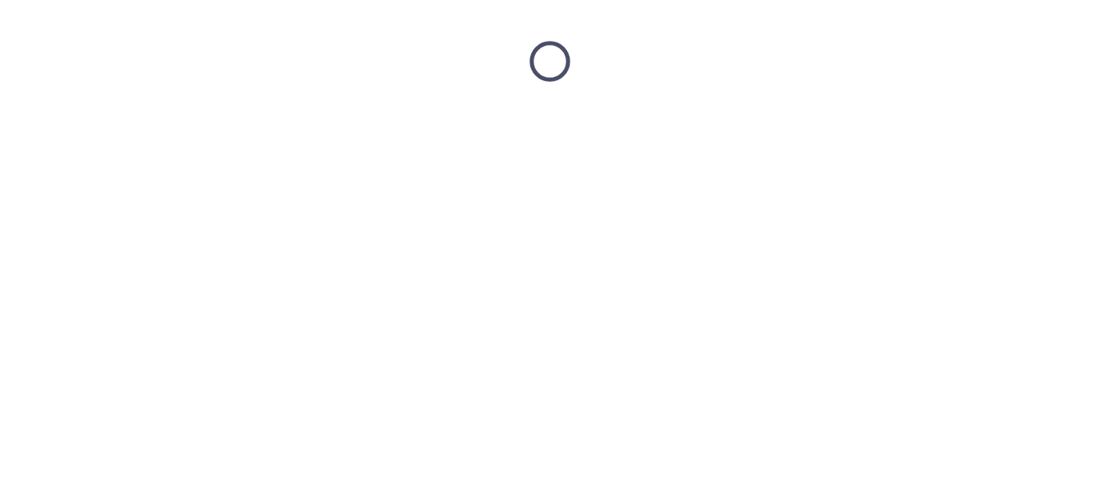
scroll to position [0, 0]
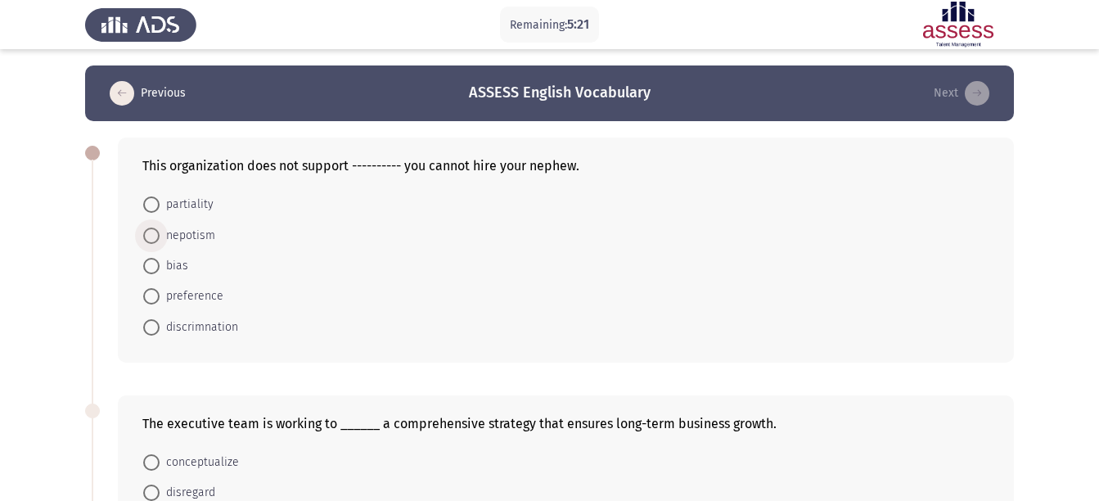
click at [204, 231] on span "nepotism" at bounding box center [188, 236] width 56 height 20
click at [160, 231] on input "nepotism" at bounding box center [151, 236] width 16 height 16
radio input "true"
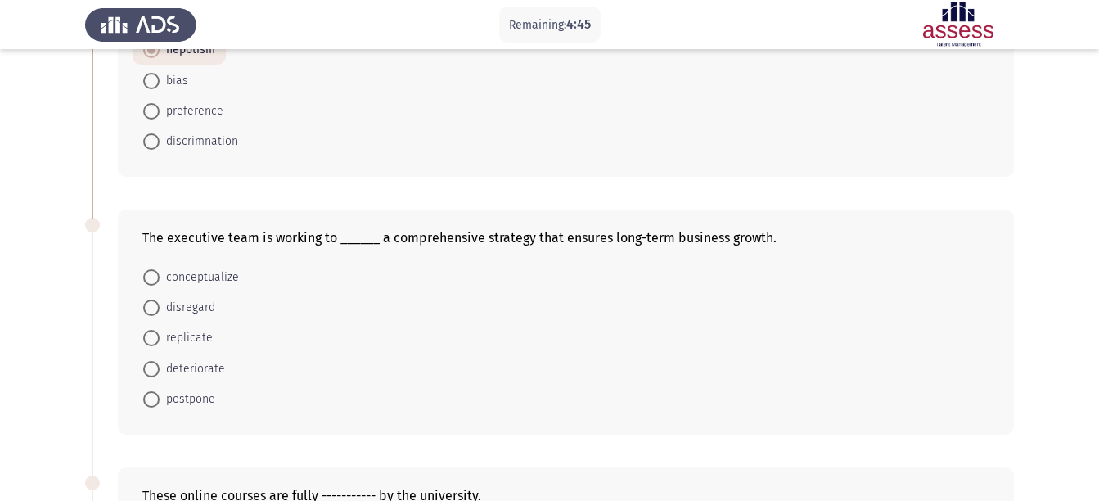
scroll to position [185, 0]
click at [220, 279] on span "conceptualize" at bounding box center [199, 277] width 79 height 20
click at [160, 279] on input "conceptualize" at bounding box center [151, 277] width 16 height 16
radio input "true"
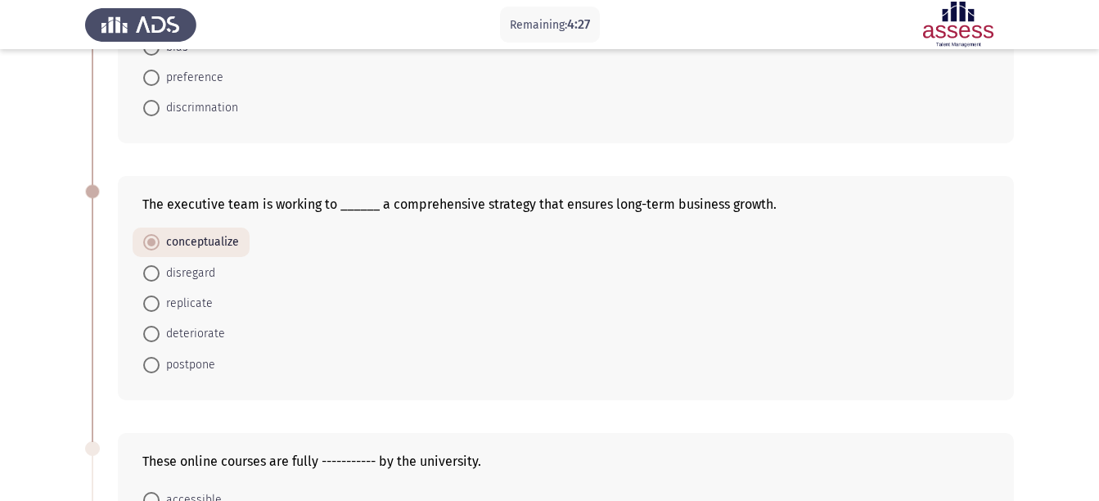
scroll to position [219, 0]
click at [180, 300] on span "replicate" at bounding box center [186, 303] width 53 height 20
click at [160, 300] on input "replicate" at bounding box center [151, 303] width 16 height 16
radio input "true"
click at [231, 239] on span "conceptualize" at bounding box center [199, 243] width 79 height 20
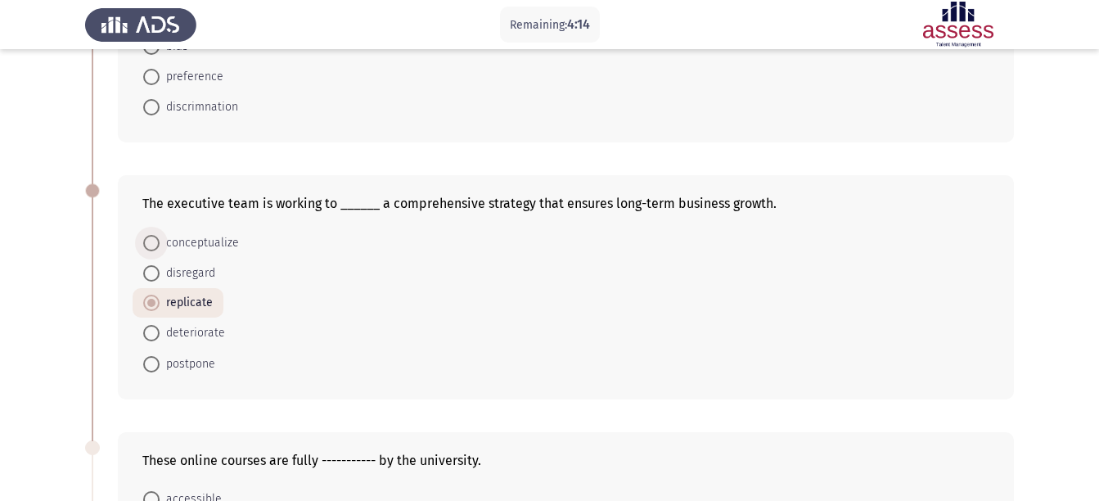
click at [160, 239] on input "conceptualize" at bounding box center [151, 243] width 16 height 16
radio input "true"
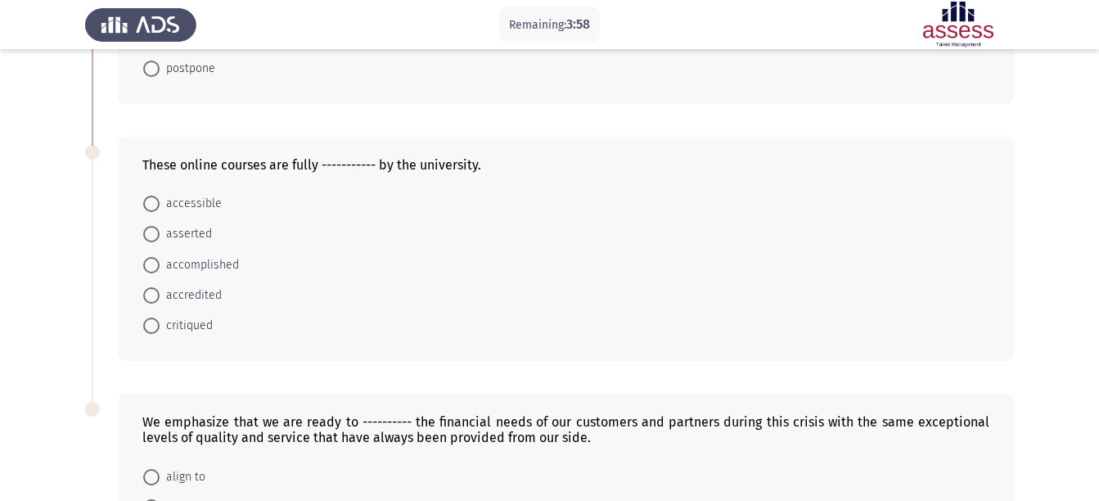
scroll to position [516, 0]
click at [219, 289] on span "accredited" at bounding box center [191, 294] width 62 height 20
click at [160, 289] on input "accredited" at bounding box center [151, 294] width 16 height 16
radio input "true"
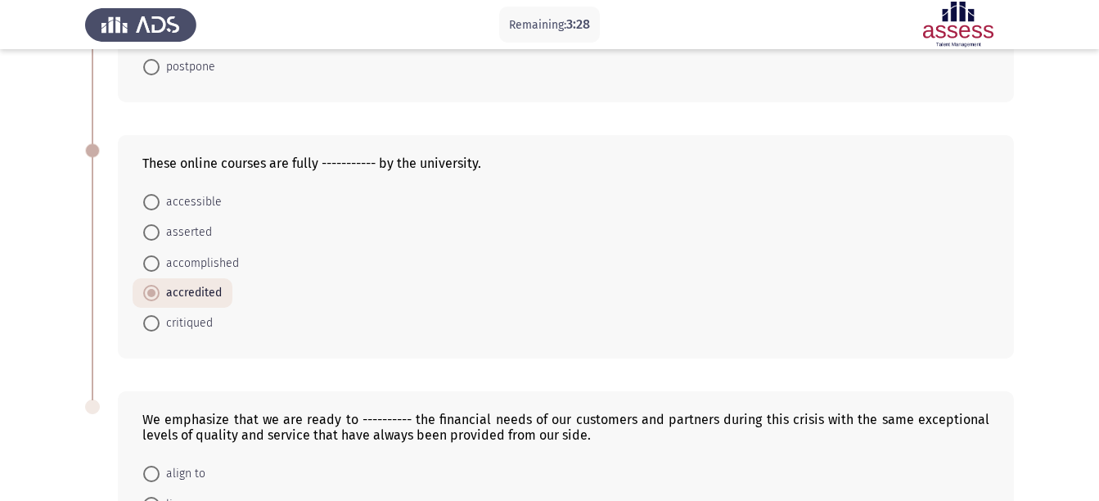
scroll to position [729, 0]
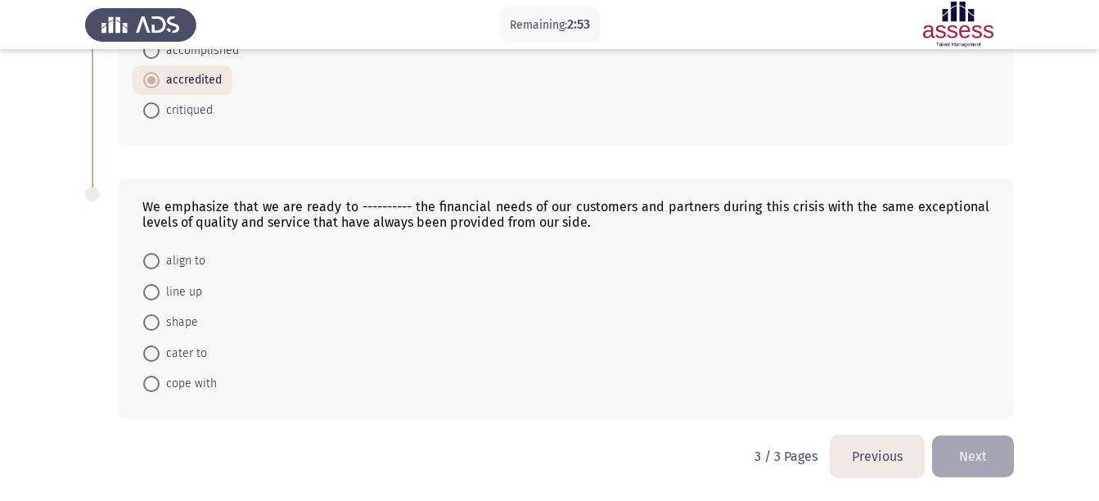
click at [195, 357] on span "cater to" at bounding box center [183, 354] width 47 height 20
click at [160, 357] on input "cater to" at bounding box center [151, 353] width 16 height 16
radio input "true"
click at [975, 465] on button "Next" at bounding box center [973, 457] width 82 height 42
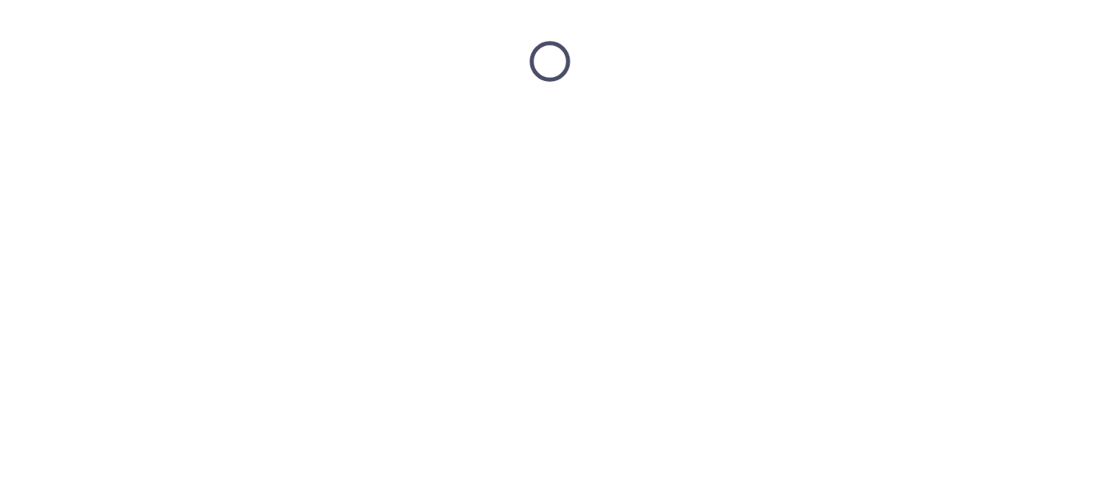
scroll to position [0, 0]
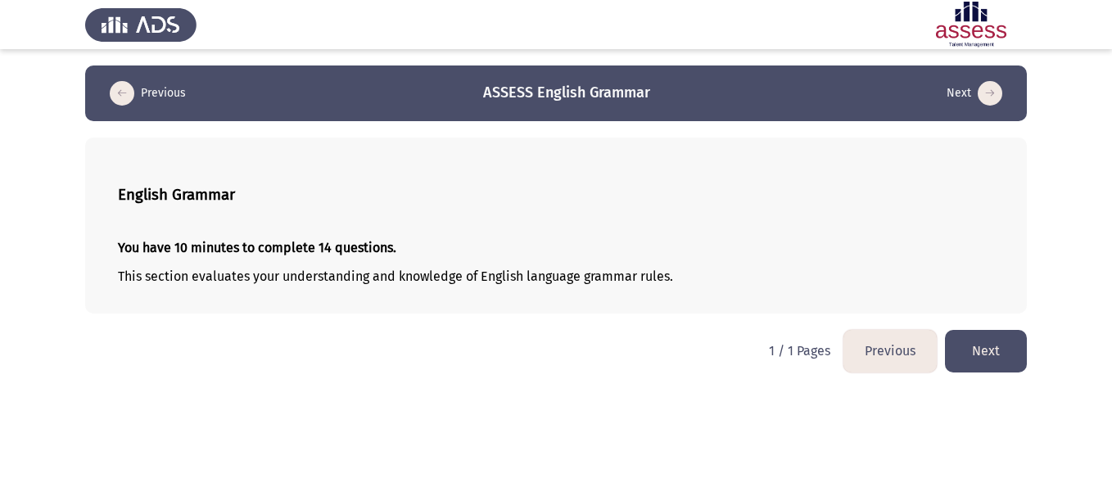
click at [996, 347] on button "Next" at bounding box center [986, 351] width 82 height 42
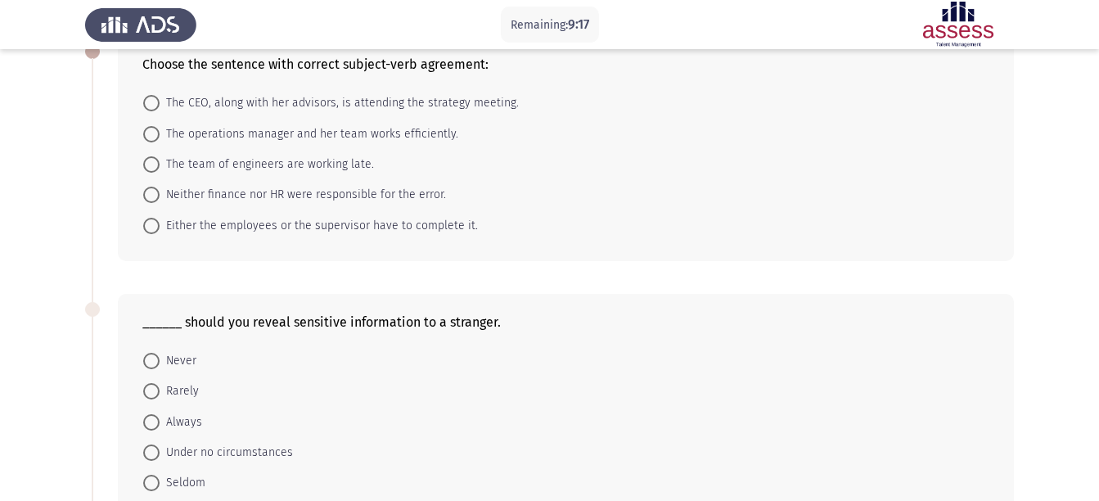
scroll to position [102, 0]
click at [440, 194] on span "Neither finance nor HR were responsible for the error." at bounding box center [303, 194] width 287 height 20
click at [160, 194] on input "Neither finance nor HR were responsible for the error." at bounding box center [151, 194] width 16 height 16
radio input "true"
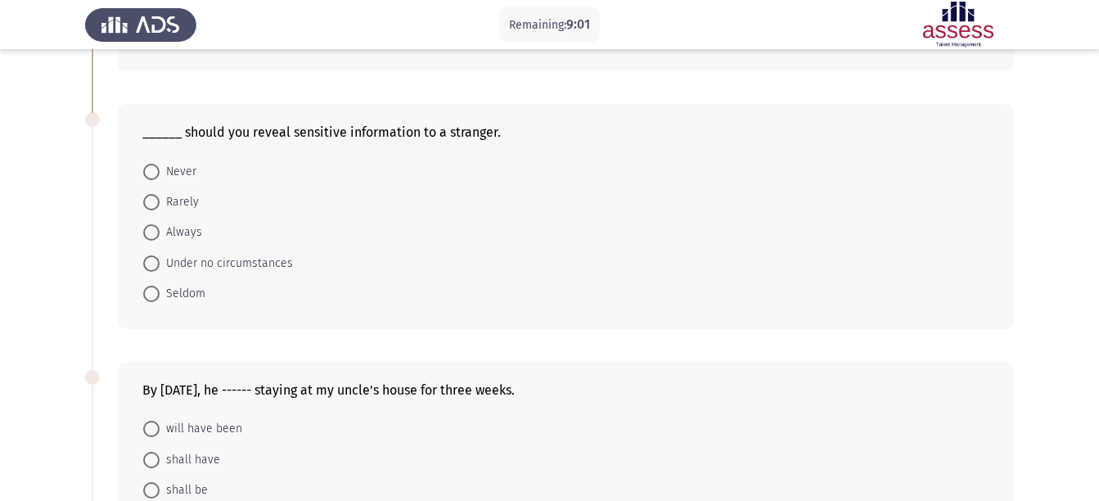
scroll to position [291, 0]
click at [280, 264] on span "Under no circumstances" at bounding box center [226, 263] width 133 height 20
click at [160, 264] on input "Under no circumstances" at bounding box center [151, 263] width 16 height 16
radio input "true"
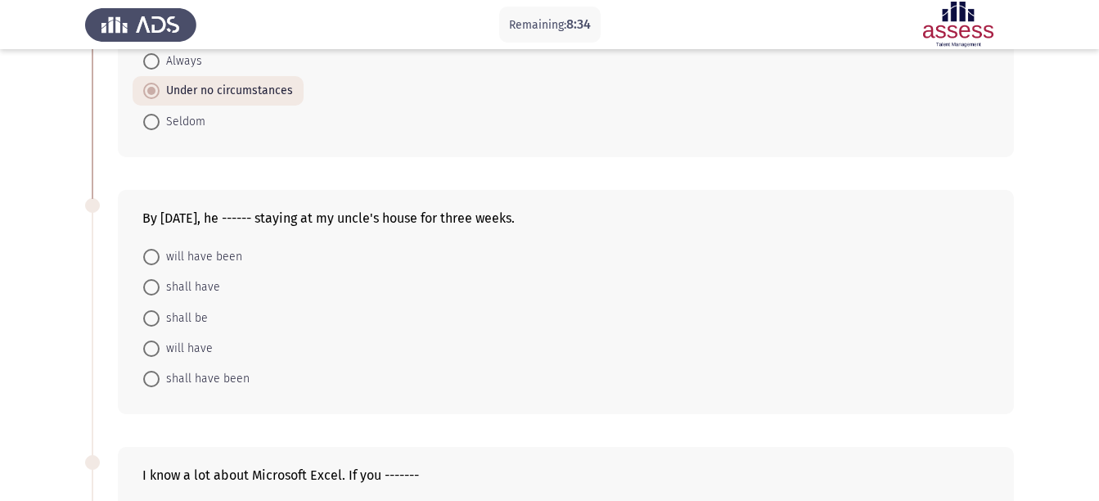
scroll to position [472, 0]
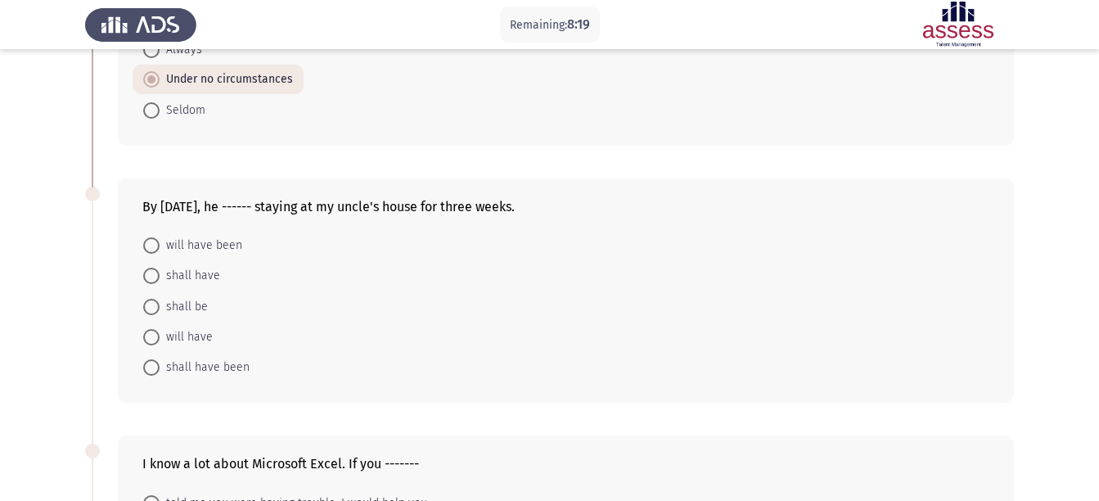
click at [192, 310] on span "shall be" at bounding box center [184, 307] width 48 height 20
click at [160, 310] on input "shall be" at bounding box center [151, 307] width 16 height 16
radio input "true"
click at [223, 241] on span "will have been" at bounding box center [201, 246] width 83 height 20
click at [160, 241] on input "will have been" at bounding box center [151, 245] width 16 height 16
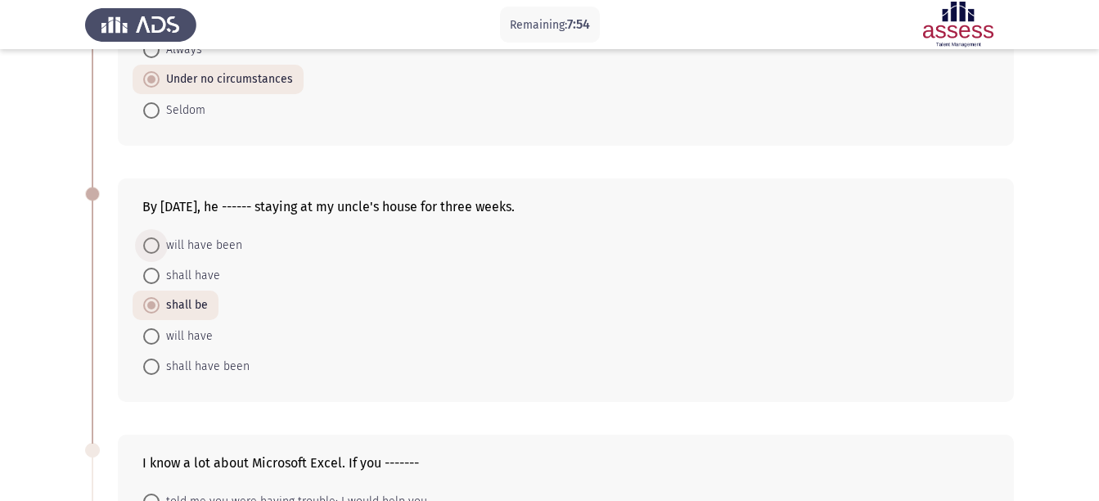
radio input "true"
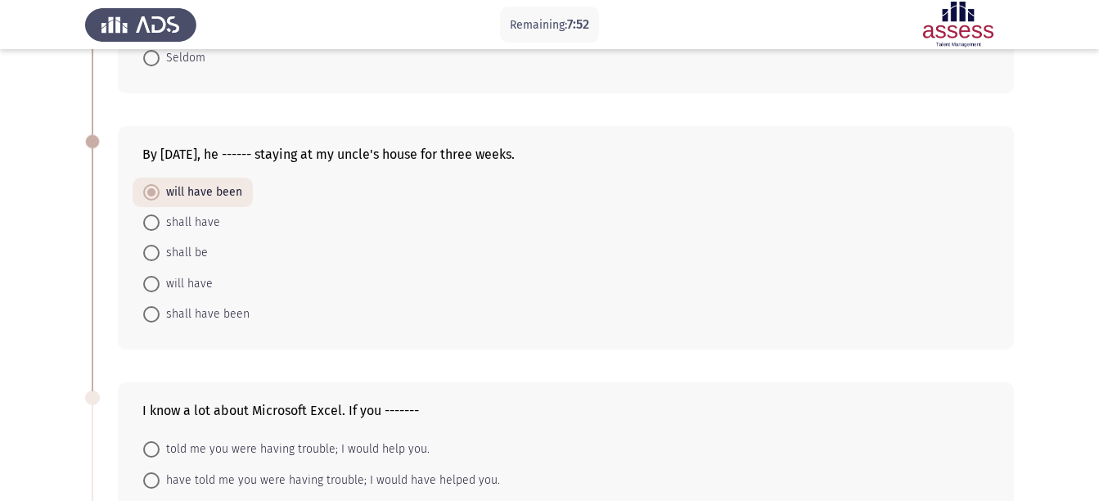
scroll to position [535, 0]
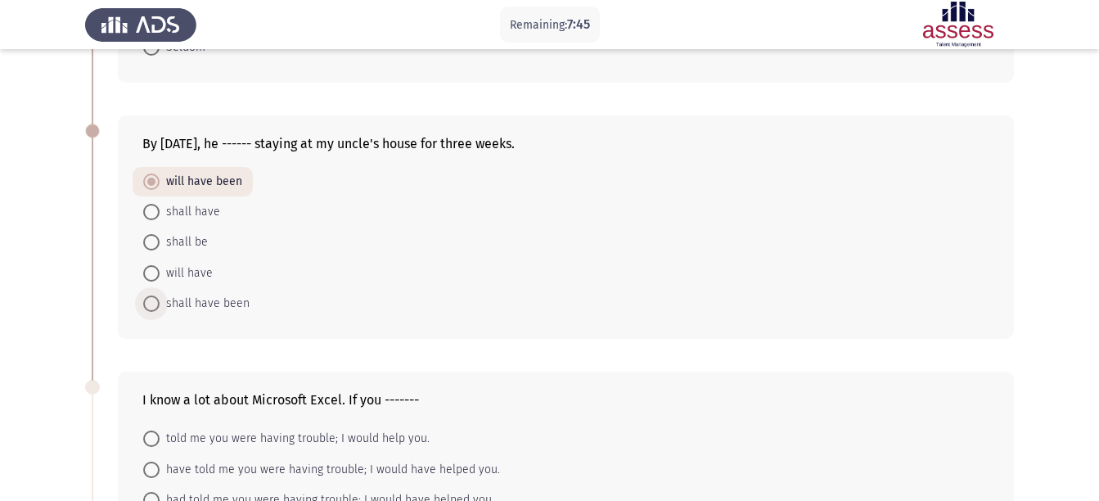
click at [237, 300] on span "shall have been" at bounding box center [205, 304] width 90 height 20
click at [160, 300] on input "shall have been" at bounding box center [151, 304] width 16 height 16
radio input "true"
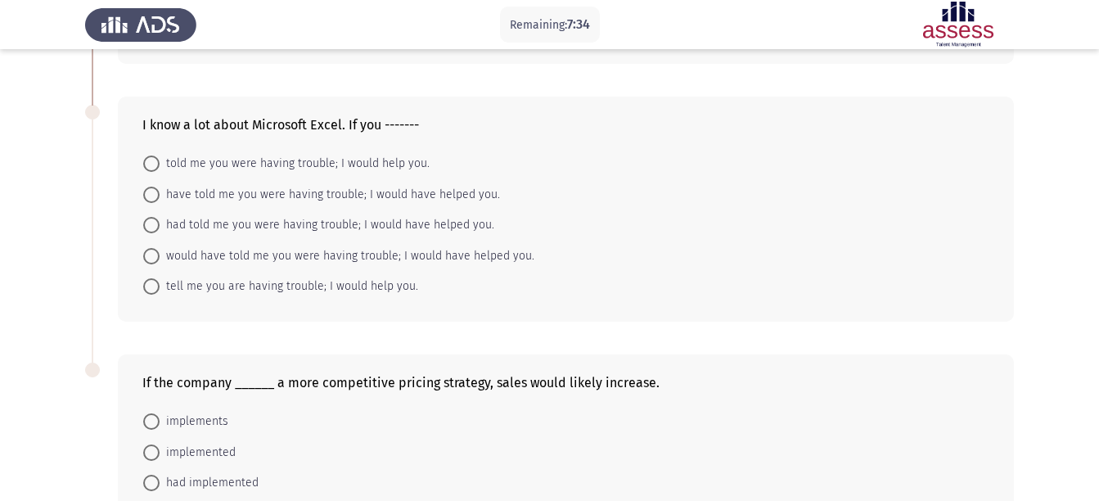
scroll to position [811, 0]
click at [476, 188] on span "have told me you were having trouble; I would have helped you." at bounding box center [330, 194] width 341 height 20
click at [160, 188] on input "have told me you were having trouble; I would have helped you." at bounding box center [151, 194] width 16 height 16
radio input "true"
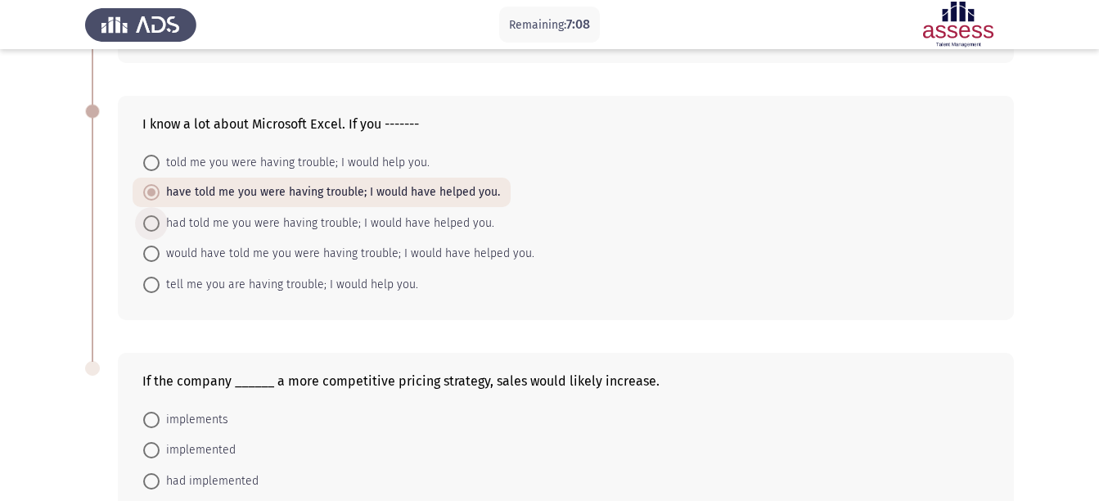
click at [219, 217] on span "had told me you were having trouble; I would have helped you." at bounding box center [327, 224] width 335 height 20
click at [160, 217] on input "had told me you were having trouble; I would have helped you." at bounding box center [151, 223] width 16 height 16
radio input "true"
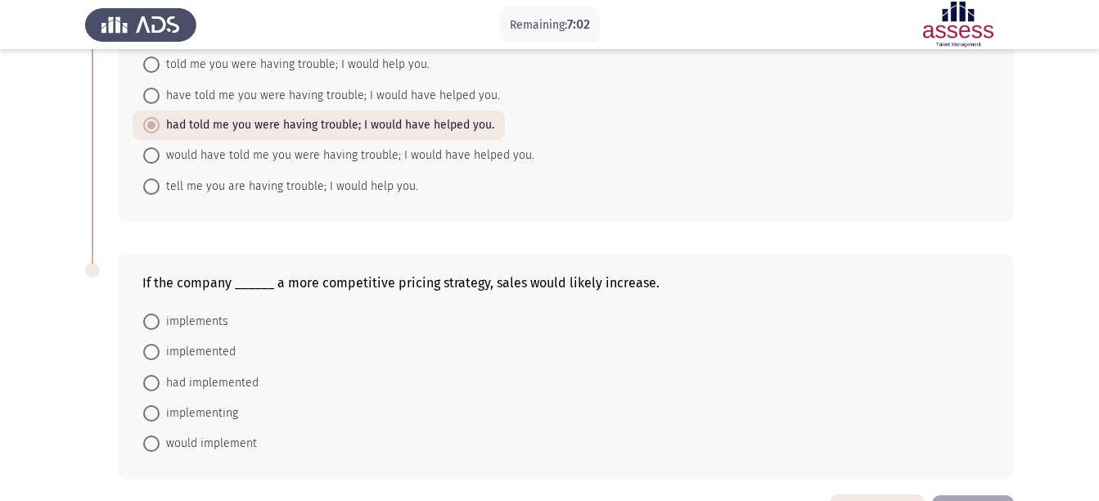
scroll to position [969, 0]
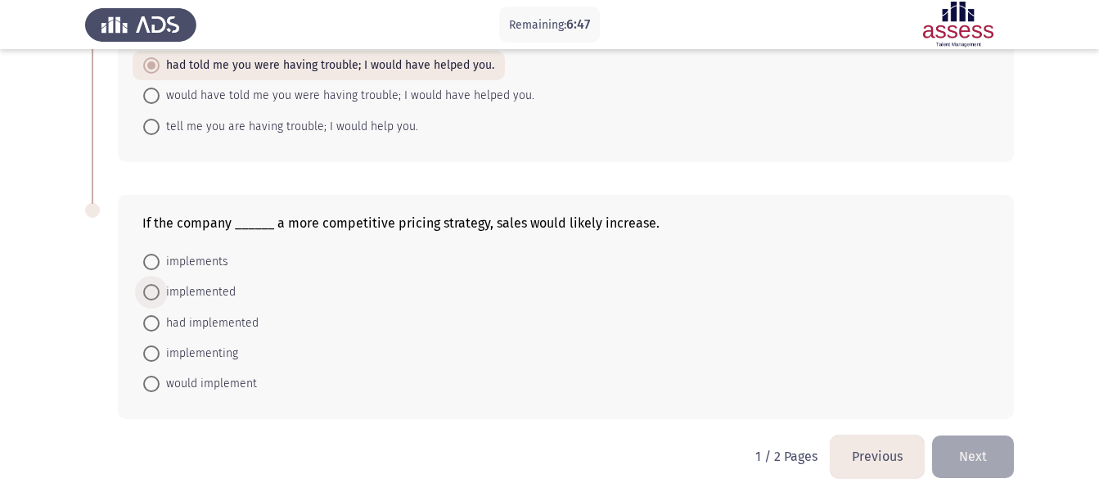
click at [210, 296] on span "implemented" at bounding box center [198, 292] width 76 height 20
click at [160, 296] on input "implemented" at bounding box center [151, 292] width 16 height 16
radio input "true"
click at [971, 457] on button "Next" at bounding box center [973, 457] width 82 height 42
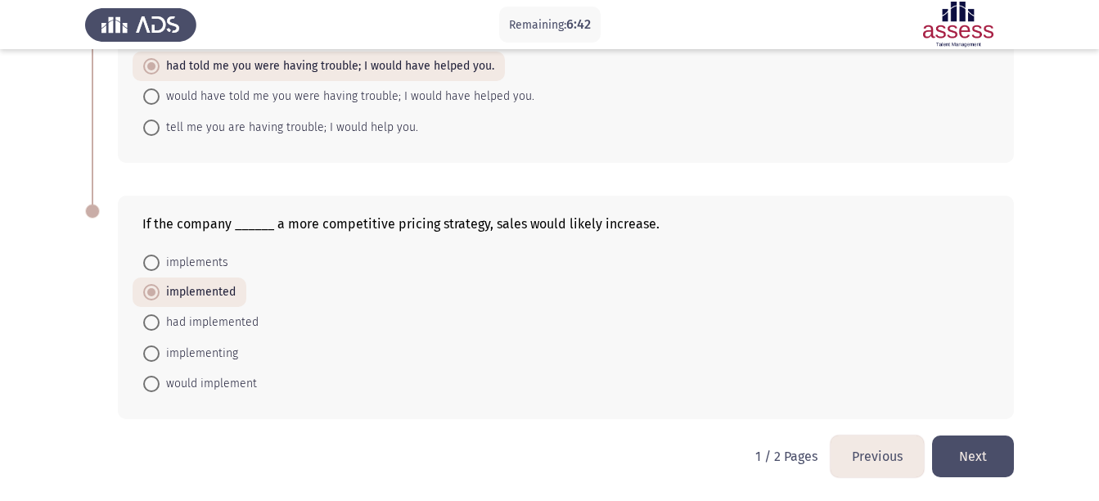
scroll to position [0, 0]
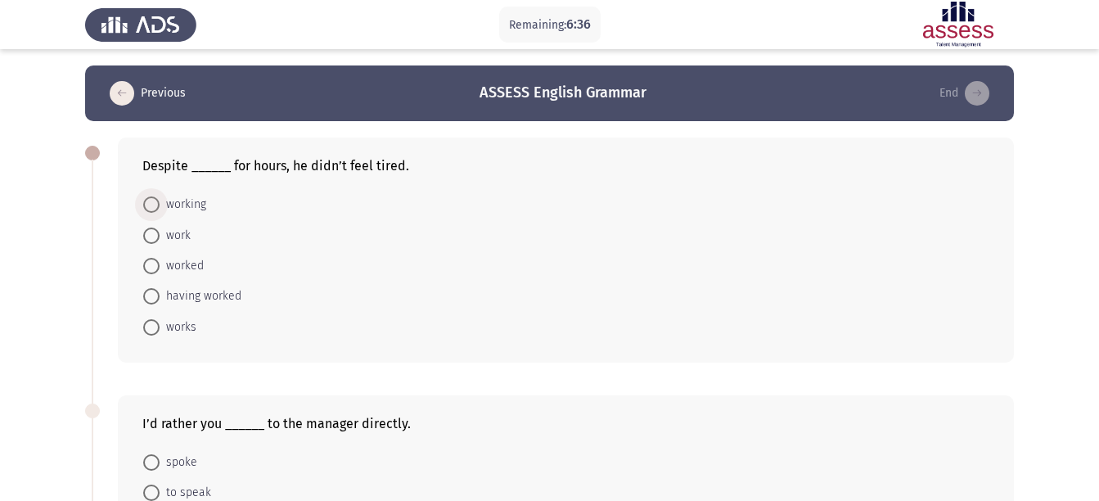
click at [187, 202] on span "working" at bounding box center [183, 205] width 47 height 20
click at [160, 202] on input "working" at bounding box center [151, 204] width 16 height 16
radio input "true"
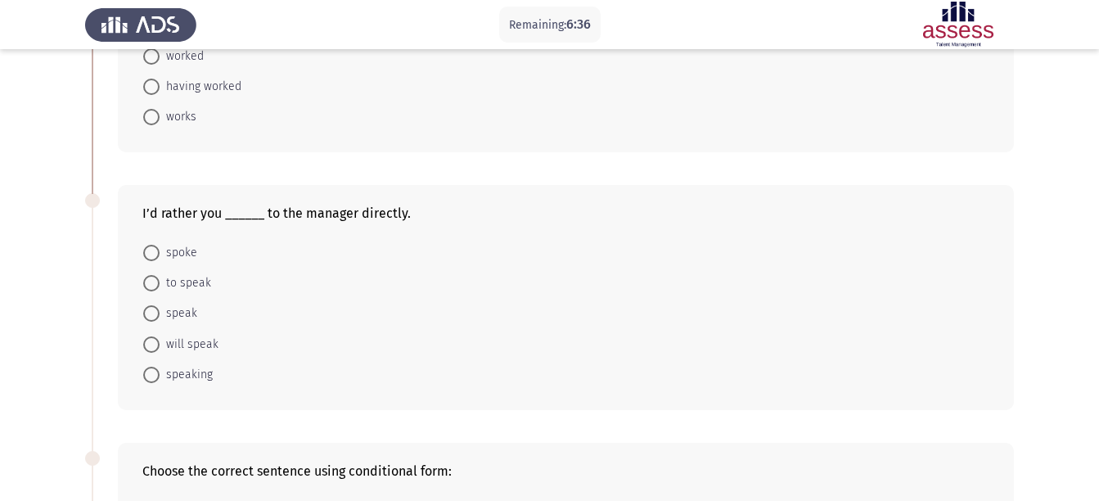
scroll to position [210, 0]
click at [189, 287] on span "to speak" at bounding box center [186, 283] width 52 height 20
click at [160, 287] on input "to speak" at bounding box center [151, 282] width 16 height 16
radio input "true"
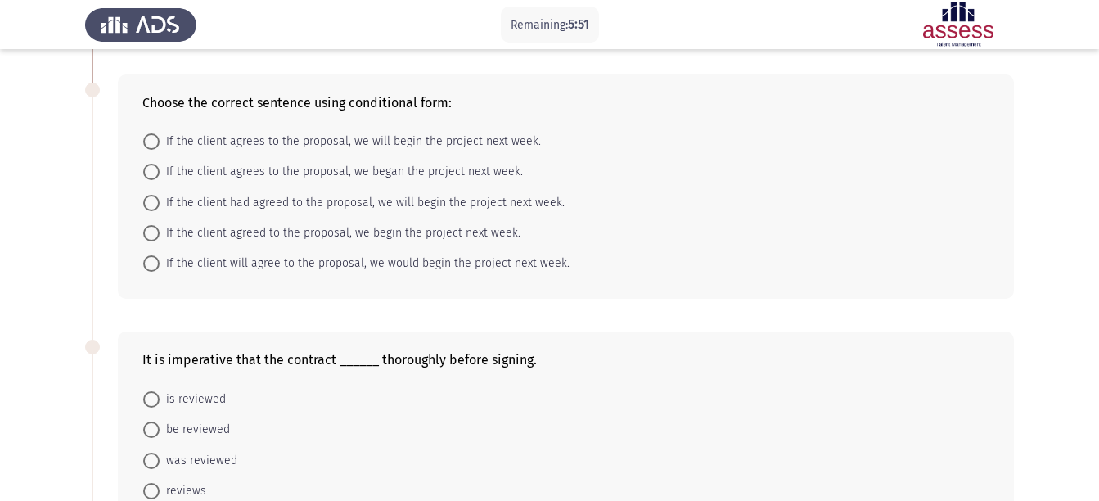
scroll to position [577, 0]
click at [339, 138] on span "If the client agrees to the proposal, we will begin the project next week." at bounding box center [350, 141] width 381 height 20
click at [160, 138] on input "If the client agrees to the proposal, we will begin the project next week." at bounding box center [151, 141] width 16 height 16
radio input "true"
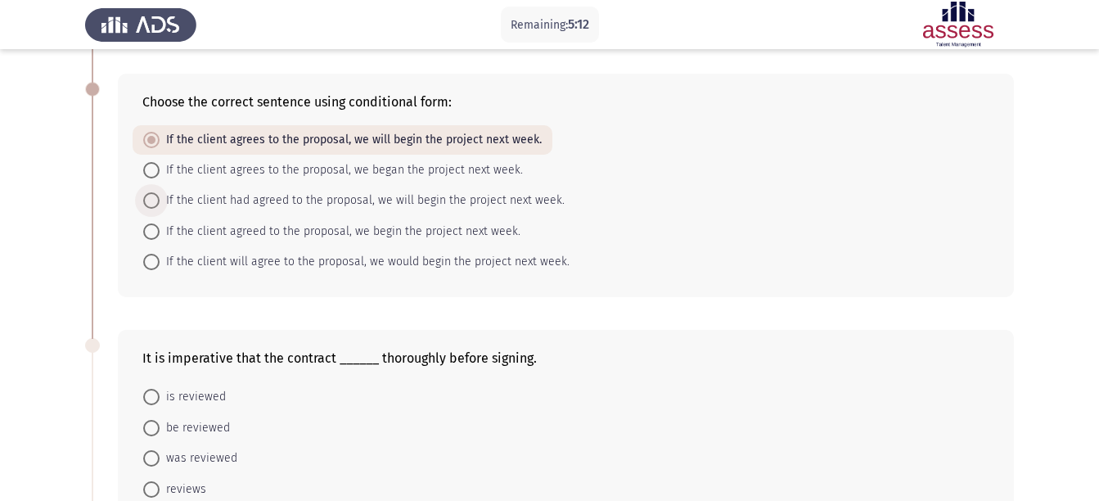
click at [395, 198] on span "If the client had agreed to the proposal, we will begin the project next week." at bounding box center [362, 201] width 405 height 20
click at [160, 198] on input "If the client had agreed to the proposal, we will begin the project next week." at bounding box center [151, 200] width 16 height 16
radio input "true"
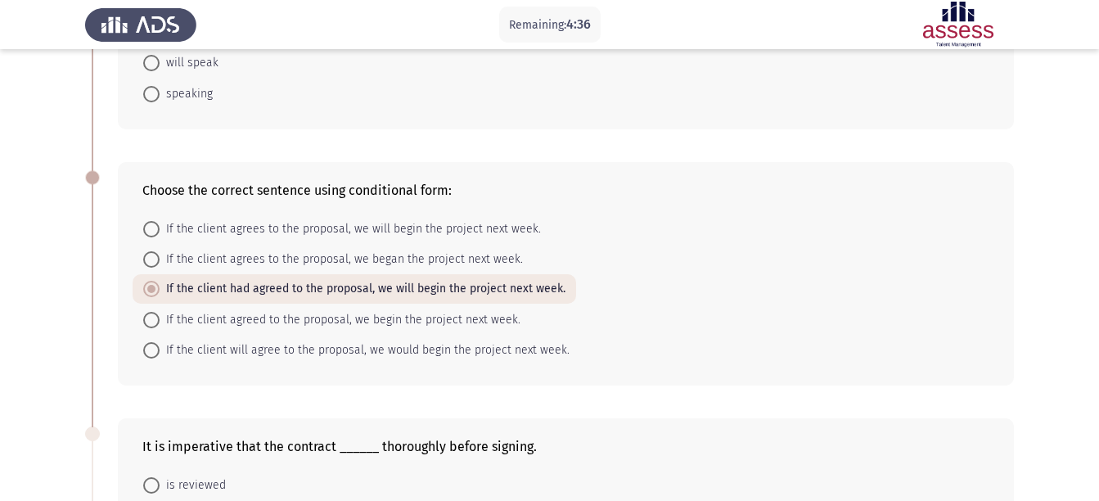
scroll to position [490, 0]
click at [281, 228] on span "If the client agrees to the proposal, we will begin the project next week." at bounding box center [350, 229] width 381 height 20
click at [160, 228] on input "If the client agrees to the proposal, we will begin the project next week." at bounding box center [151, 228] width 16 height 16
radio input "true"
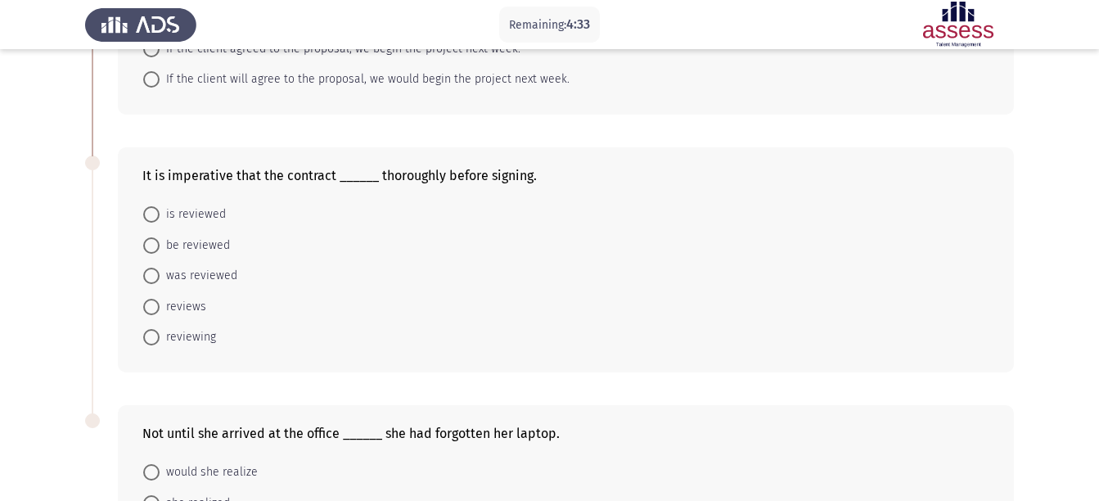
scroll to position [759, 0]
click at [221, 277] on span "was reviewed" at bounding box center [199, 277] width 78 height 20
click at [160, 277] on input "was reviewed" at bounding box center [151, 277] width 16 height 16
radio input "true"
click at [204, 244] on span "be reviewed" at bounding box center [195, 247] width 70 height 20
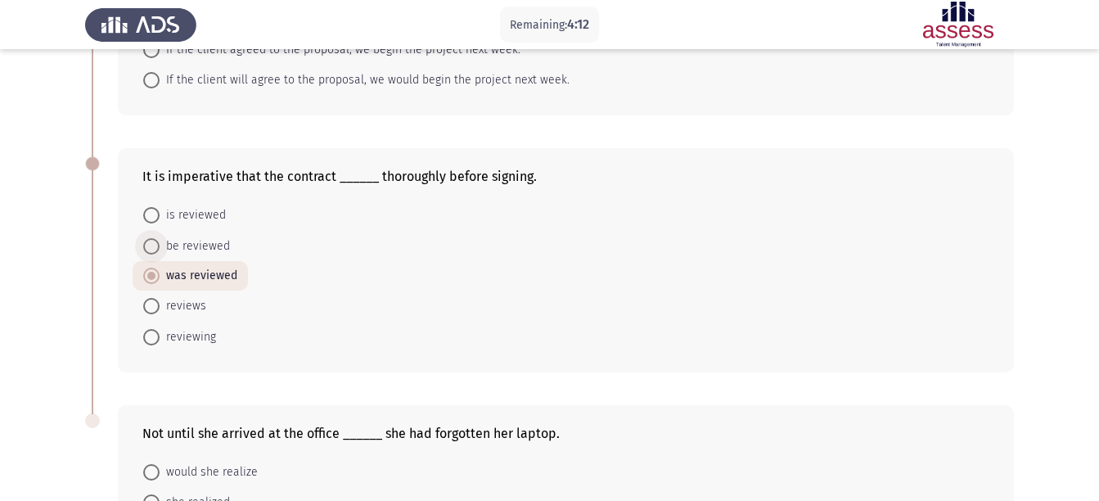
click at [160, 244] on input "be reviewed" at bounding box center [151, 246] width 16 height 16
radio input "true"
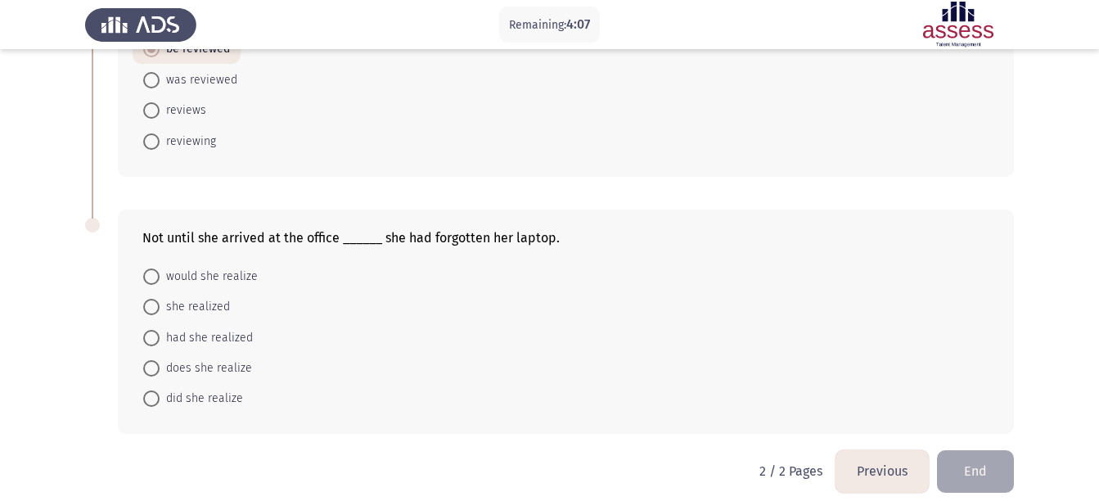
scroll to position [969, 0]
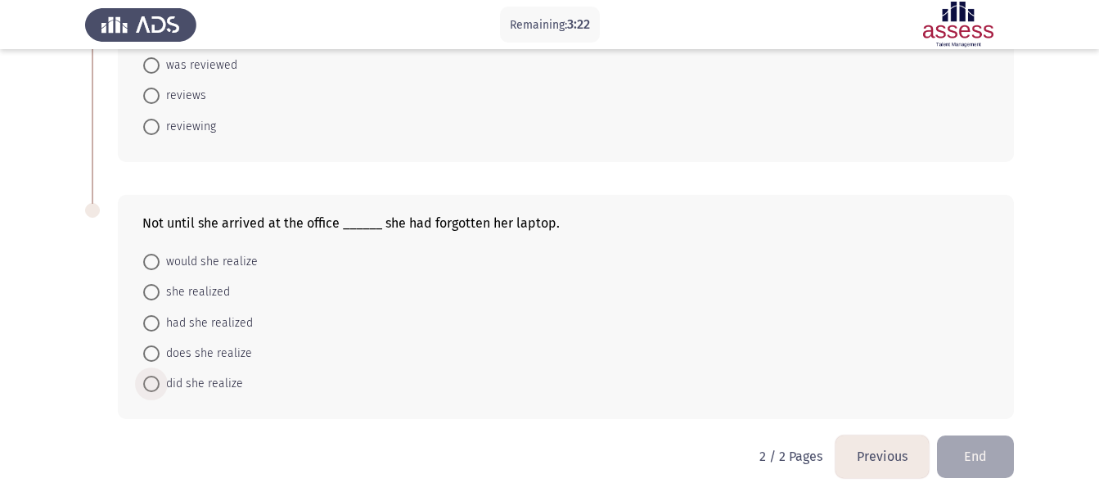
click at [226, 383] on span "did she realize" at bounding box center [201, 384] width 83 height 20
click at [160, 383] on input "did she realize" at bounding box center [151, 384] width 16 height 16
radio input "true"
click at [995, 451] on button "End" at bounding box center [975, 457] width 77 height 42
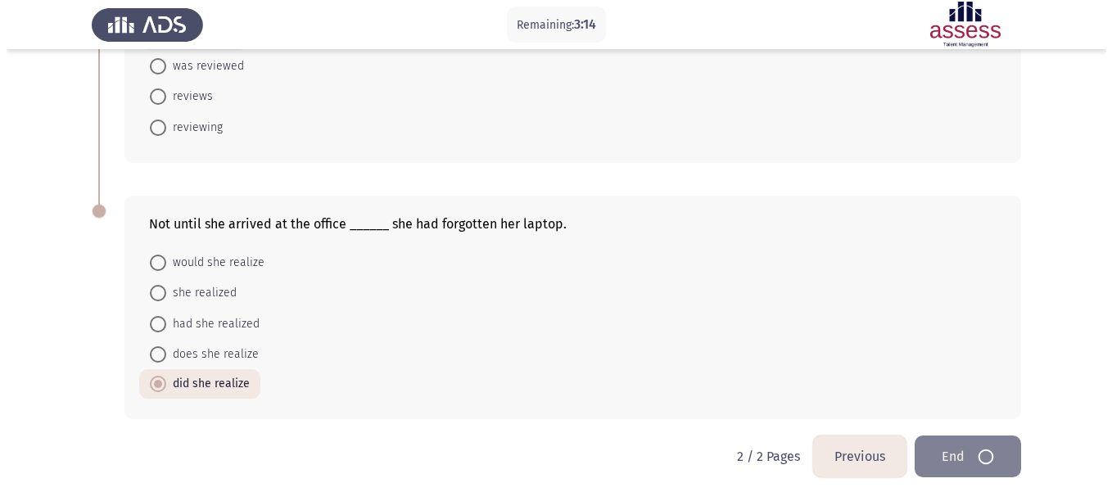
scroll to position [0, 0]
